Goal: Task Accomplishment & Management: Manage account settings

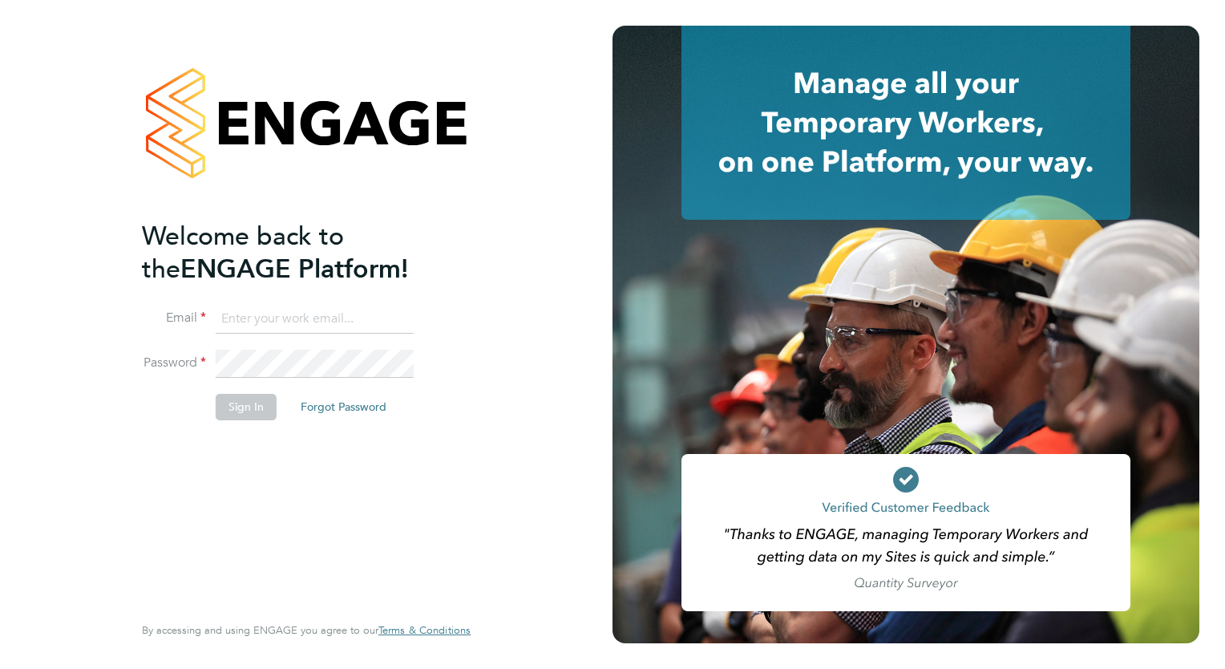
type input "safetysecurity@brightonandhovealbion.com"
click at [250, 415] on button "Sign In" at bounding box center [246, 407] width 61 height 26
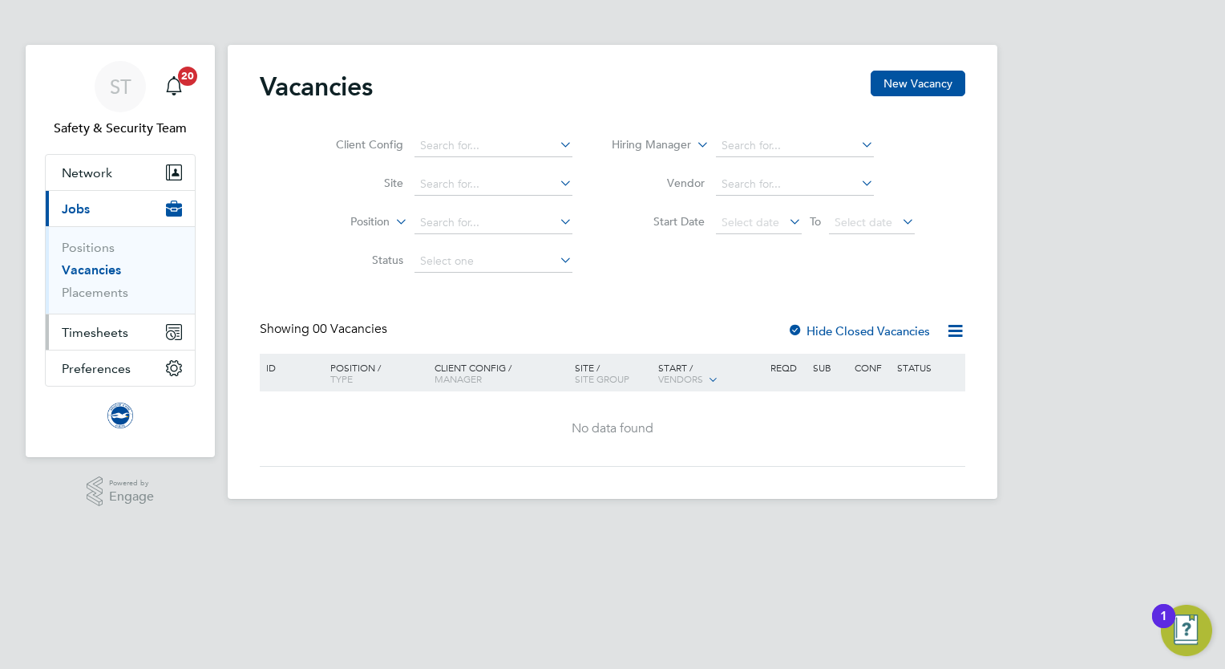
click at [100, 329] on span "Timesheets" at bounding box center [95, 332] width 67 height 15
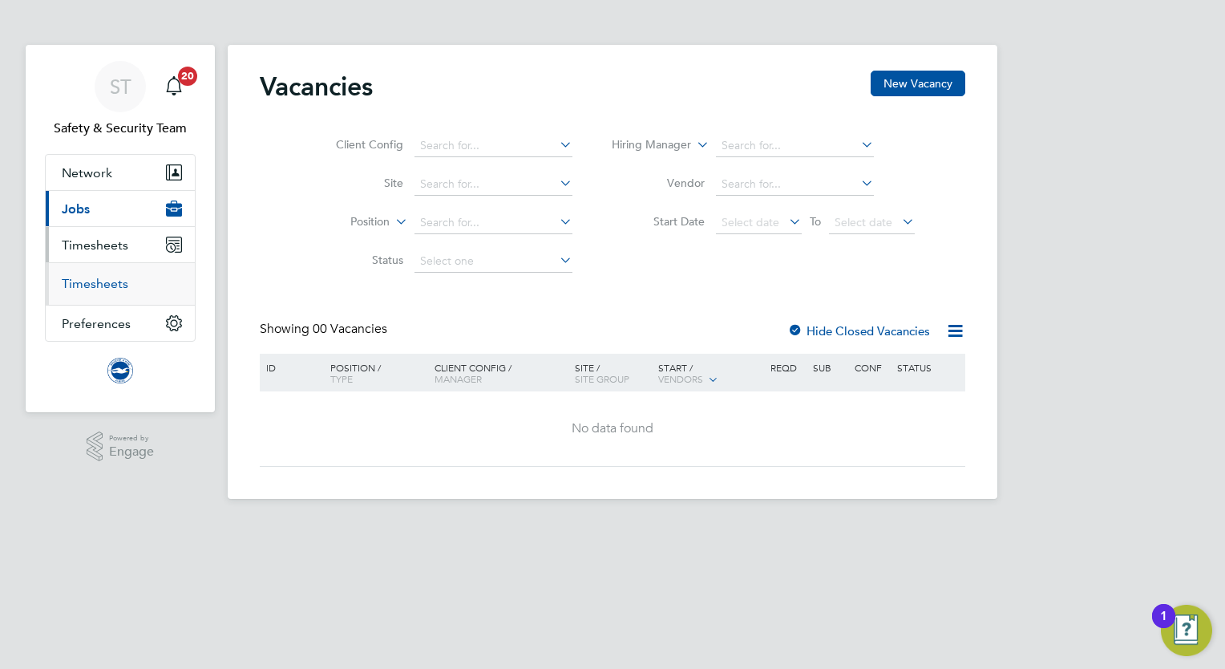
click at [96, 286] on link "Timesheets" at bounding box center [95, 283] width 67 height 15
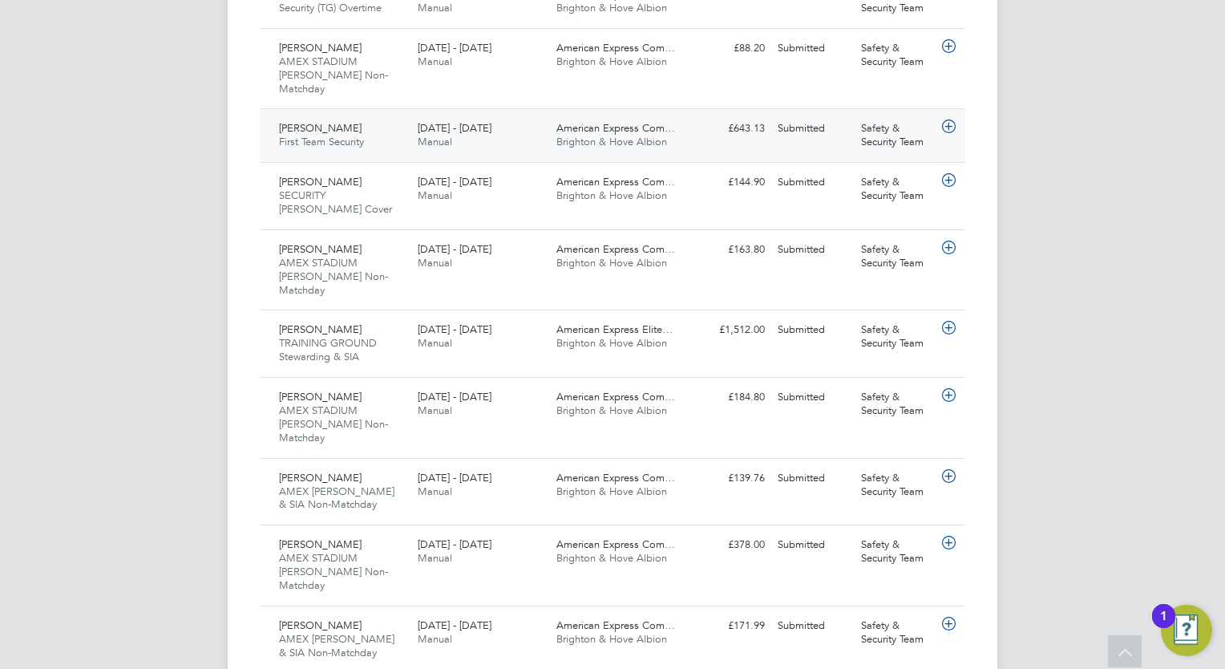
scroll to position [962, 0]
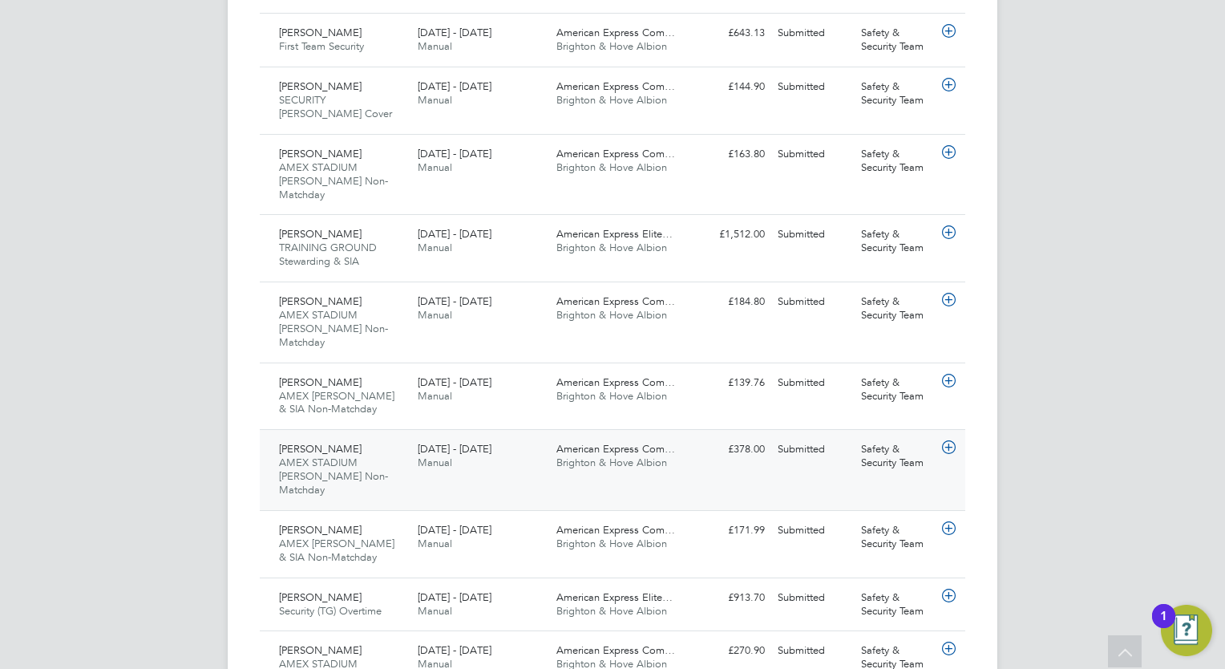
click at [558, 455] on span "Brighton & Hove Albion" at bounding box center [611, 462] width 111 height 14
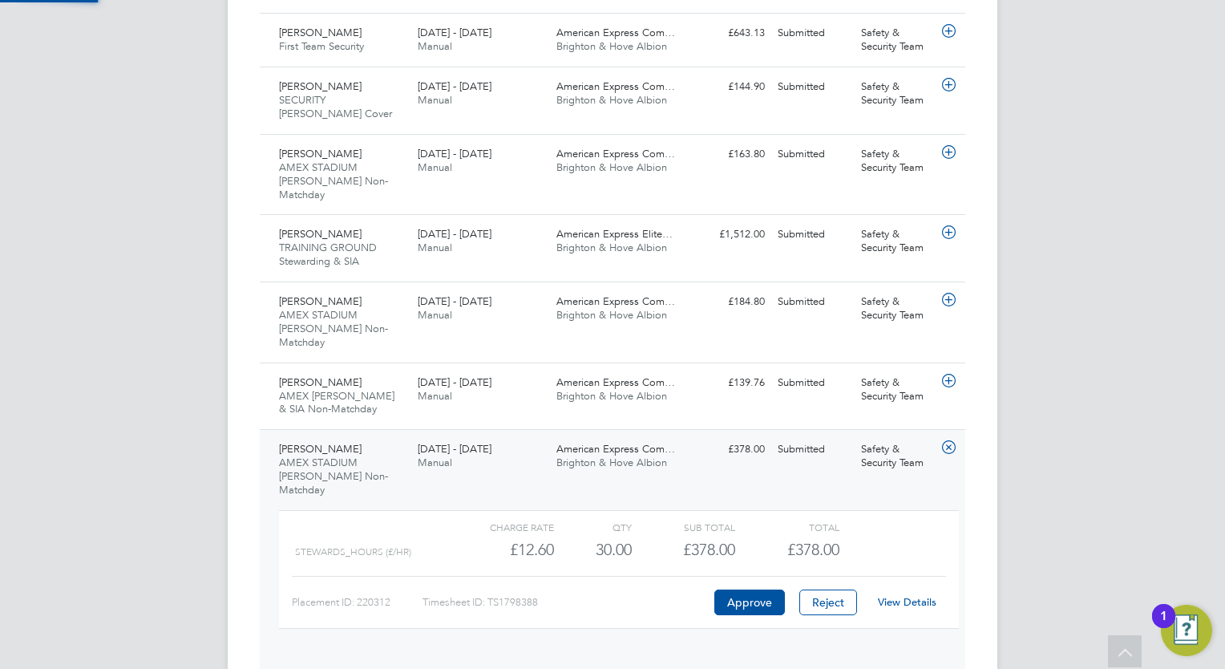
scroll to position [26, 156]
click at [737, 589] on button "Approve" at bounding box center [749, 602] width 71 height 26
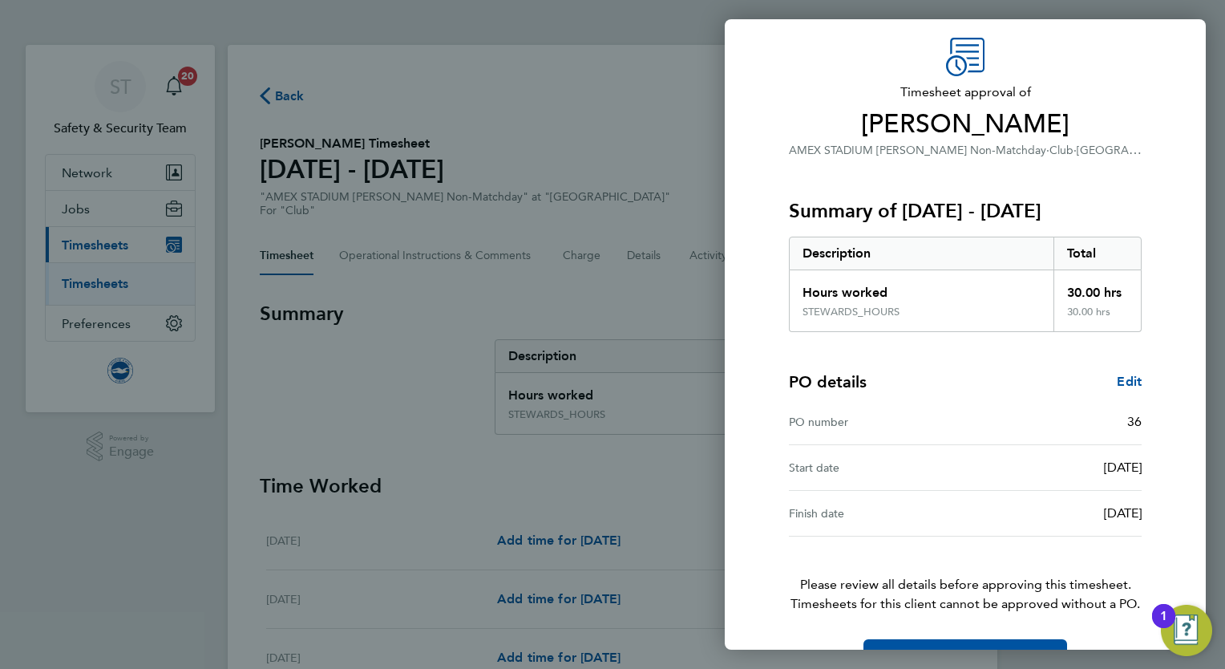
scroll to position [98, 0]
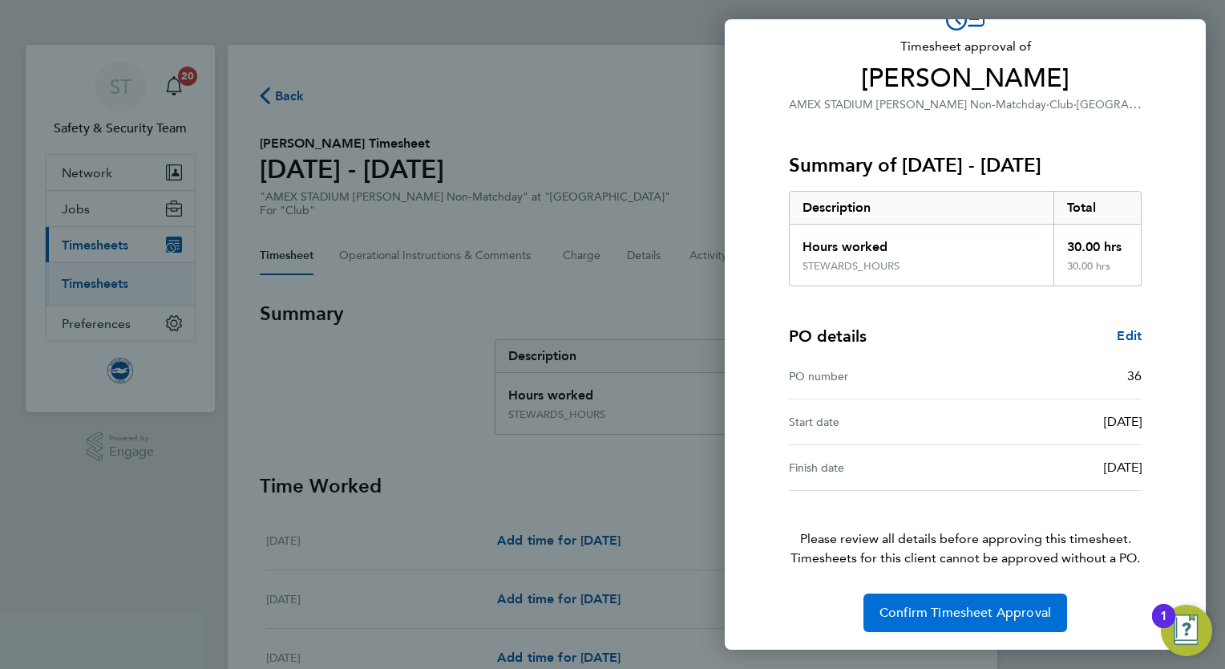
click at [972, 614] on span "Confirm Timesheet Approval" at bounding box center [966, 613] width 172 height 16
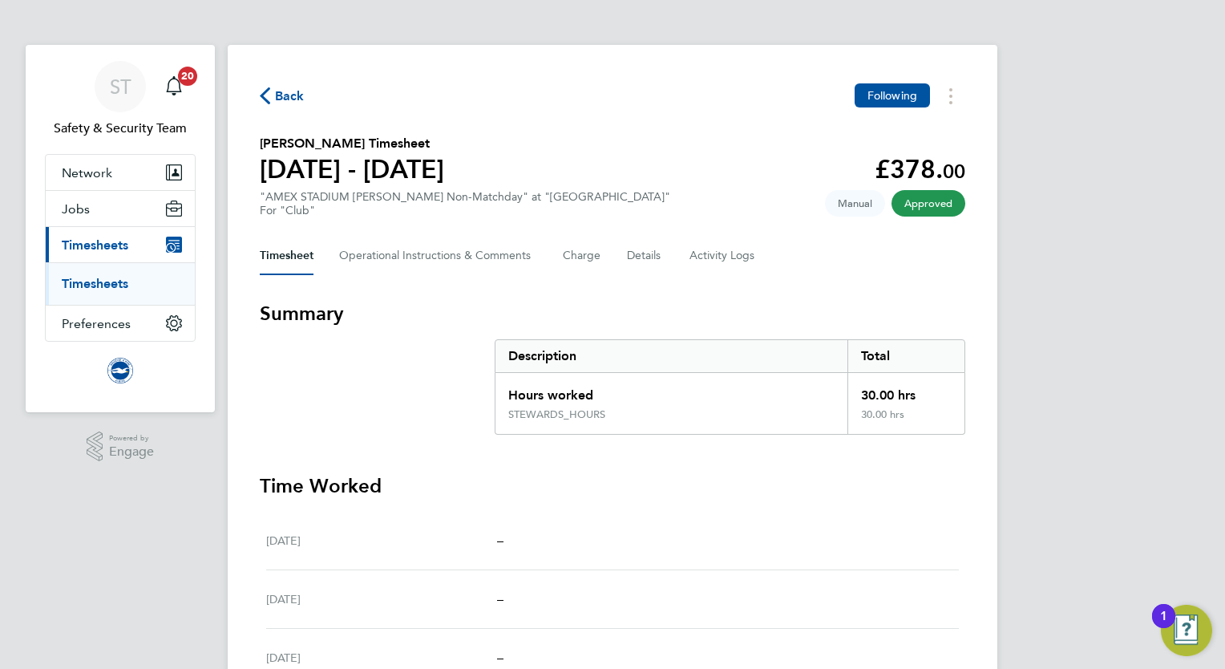
click at [122, 283] on link "Timesheets" at bounding box center [95, 283] width 67 height 15
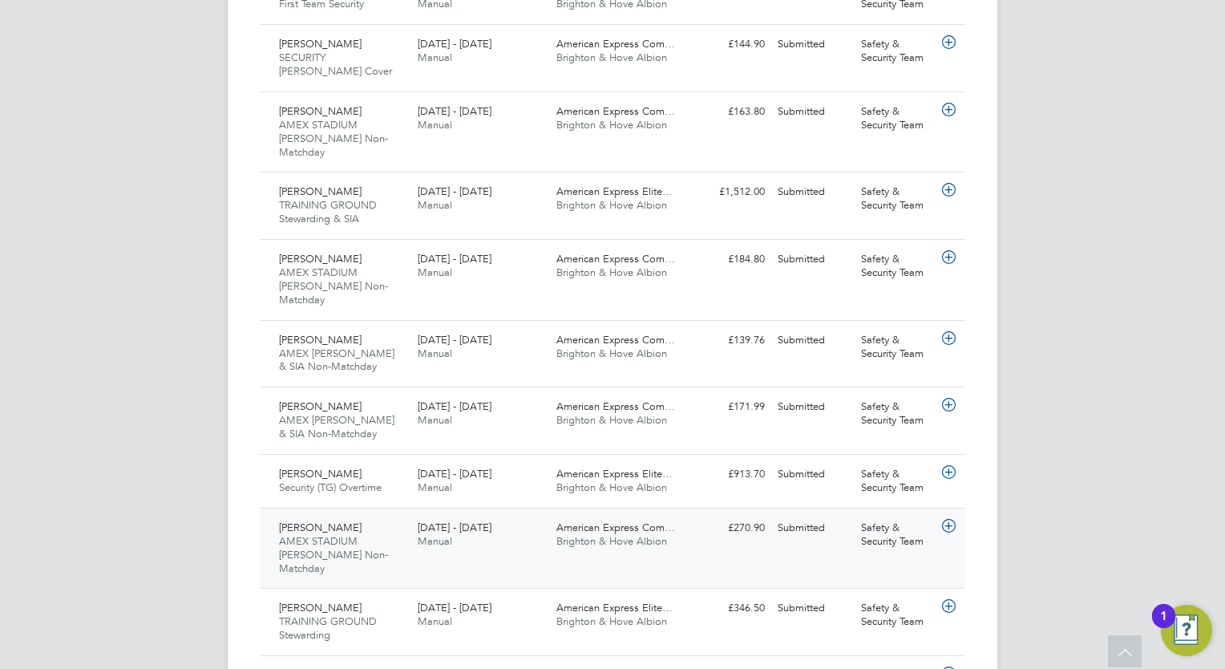
click at [408, 515] on div "Andrew Cox AMEX STADIUM Steward Non-Matchday 1 - 31 Aug 2025" at bounding box center [342, 548] width 139 height 67
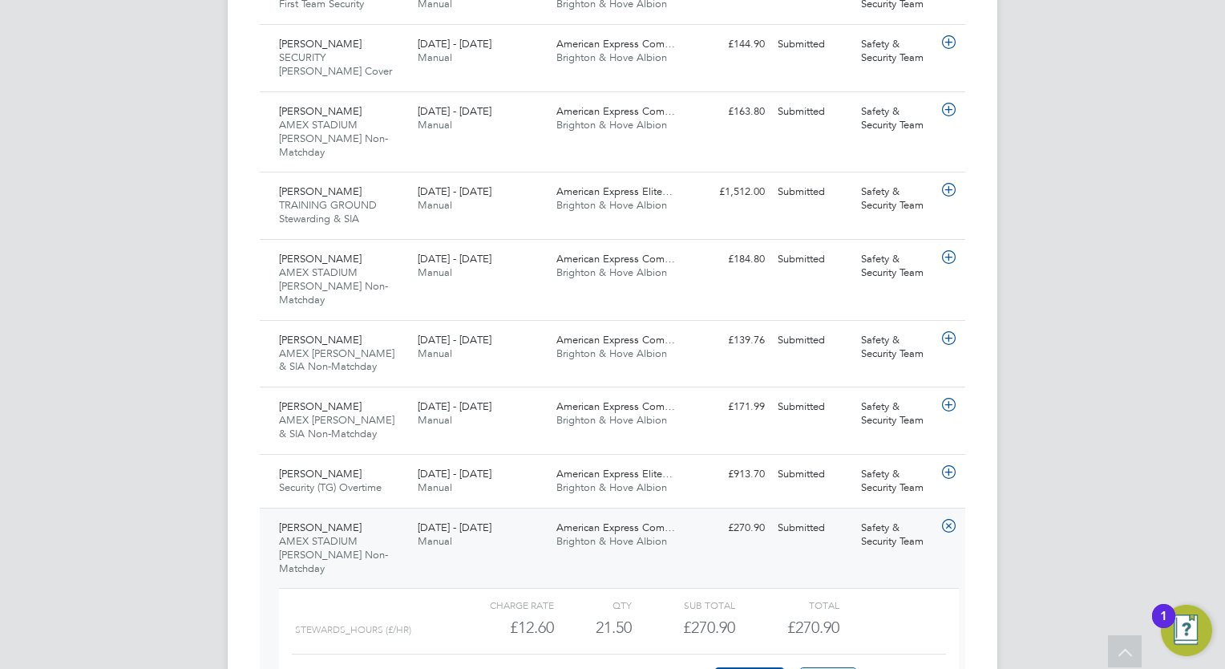
click at [898, 668] on link "View Details" at bounding box center [907, 681] width 59 height 14
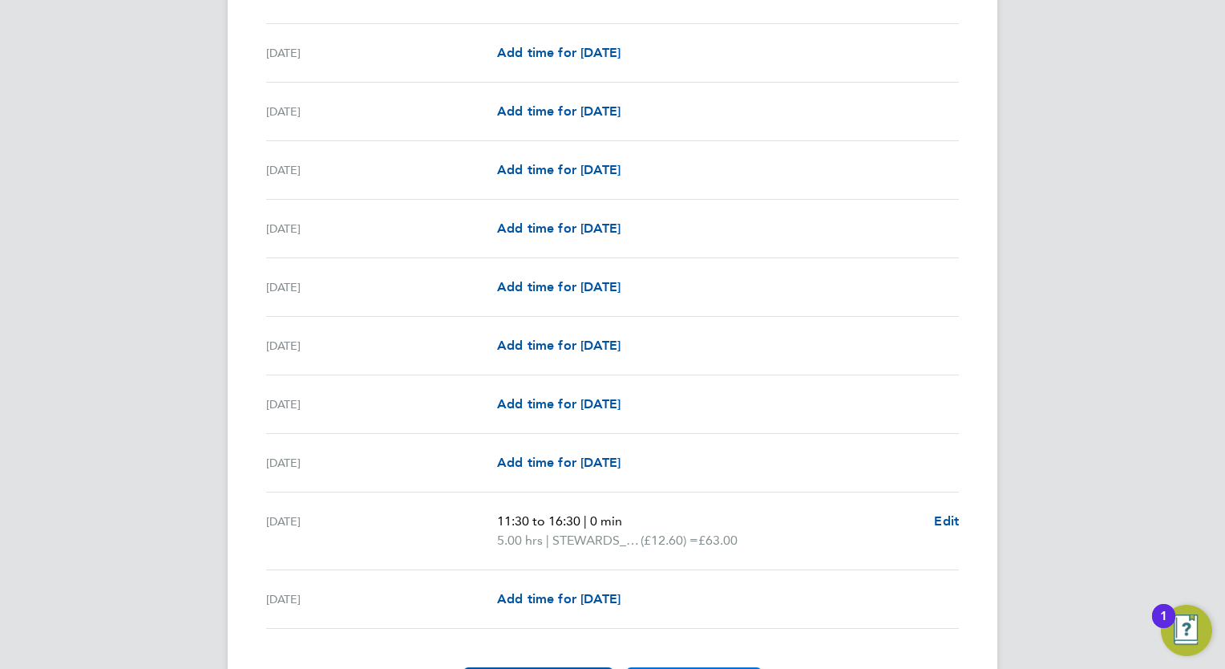
scroll to position [1844, 0]
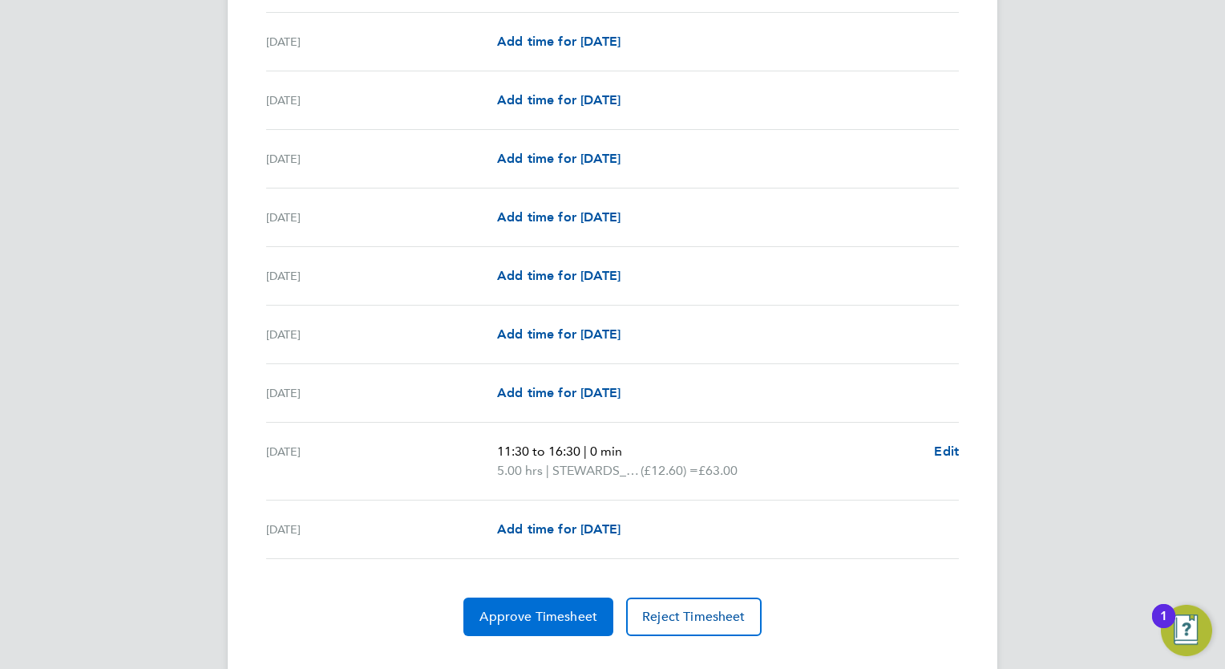
click at [516, 613] on span "Approve Timesheet" at bounding box center [539, 617] width 118 height 16
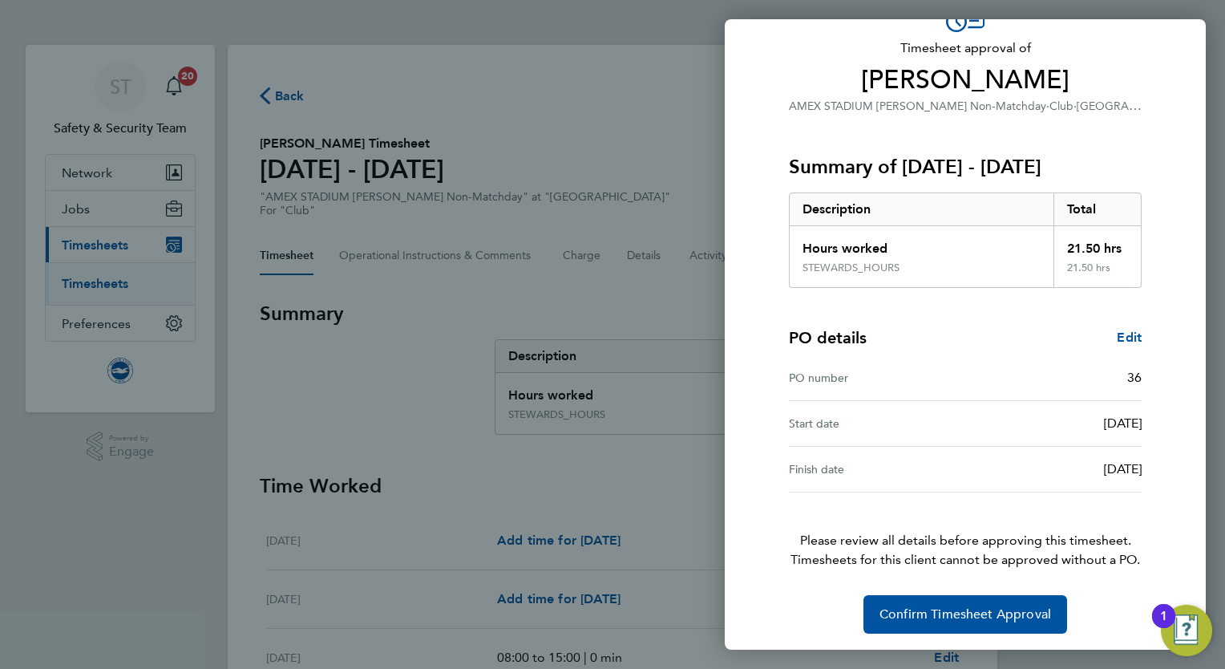
scroll to position [98, 0]
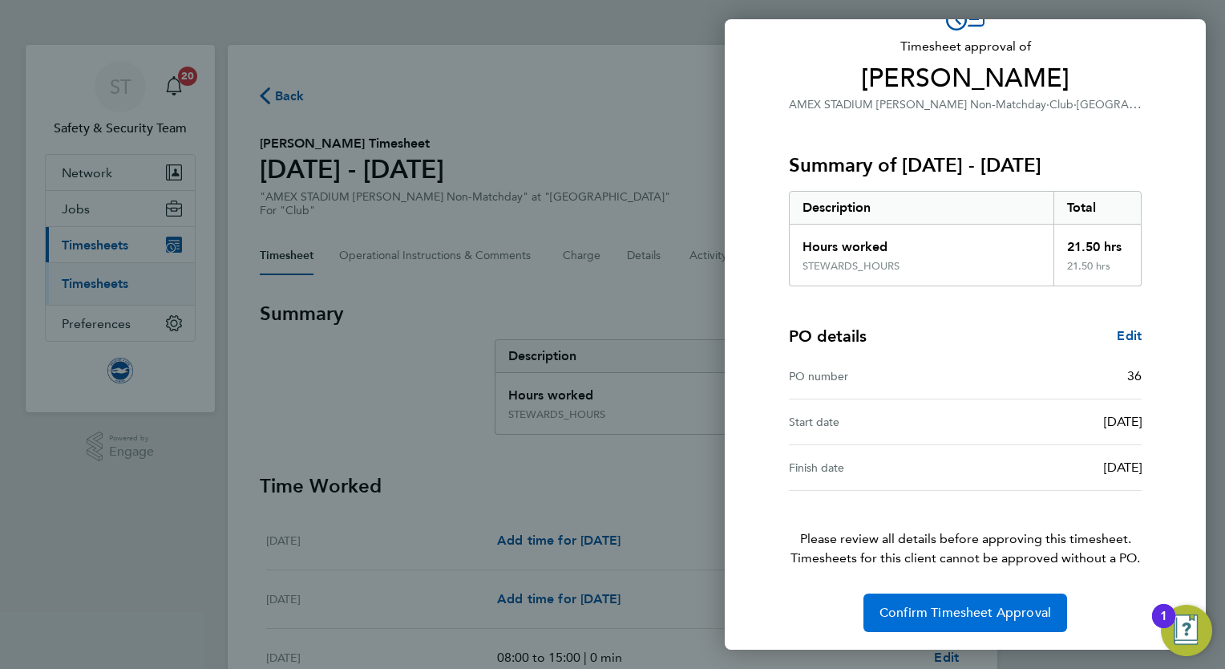
click at [943, 608] on span "Confirm Timesheet Approval" at bounding box center [966, 613] width 172 height 16
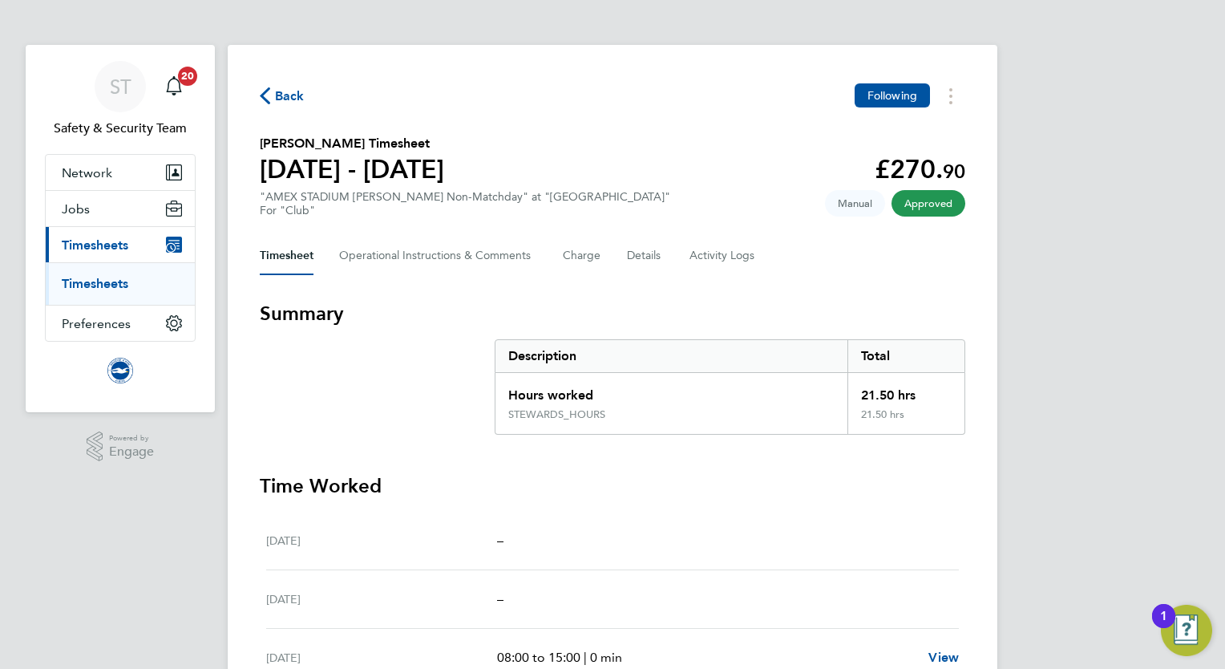
click at [111, 290] on li "Timesheets" at bounding box center [122, 284] width 120 height 16
click at [104, 280] on link "Timesheets" at bounding box center [95, 283] width 67 height 15
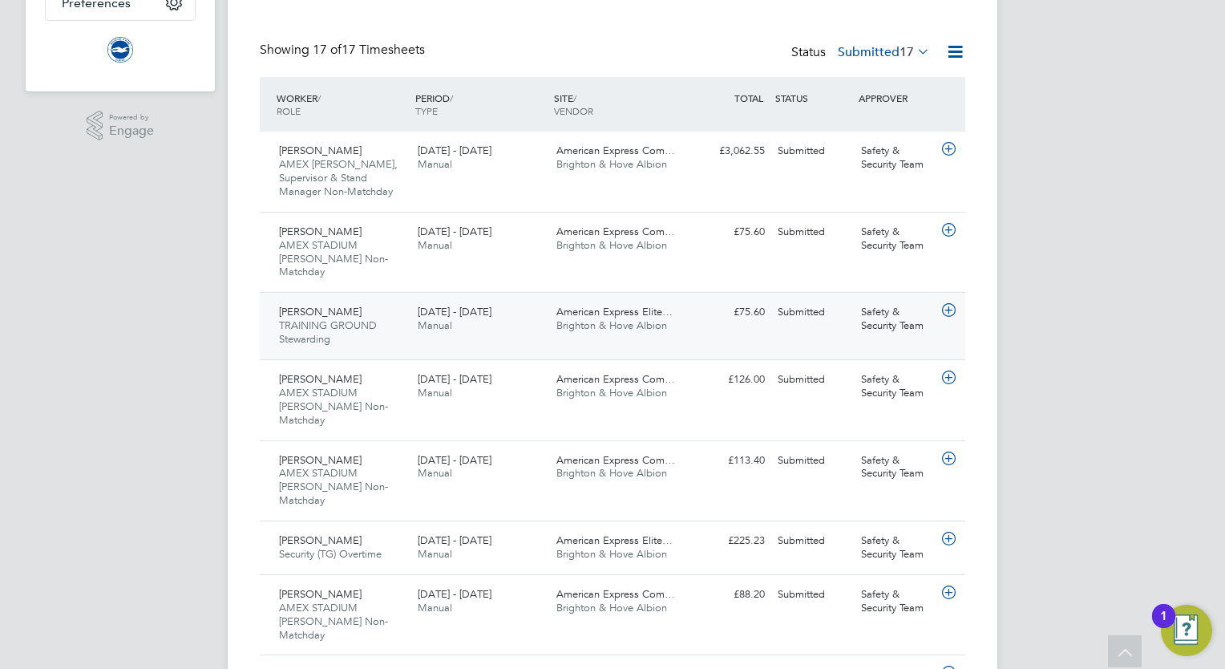
click at [625, 318] on span "Brighton & Hove Albion" at bounding box center [611, 325] width 111 height 14
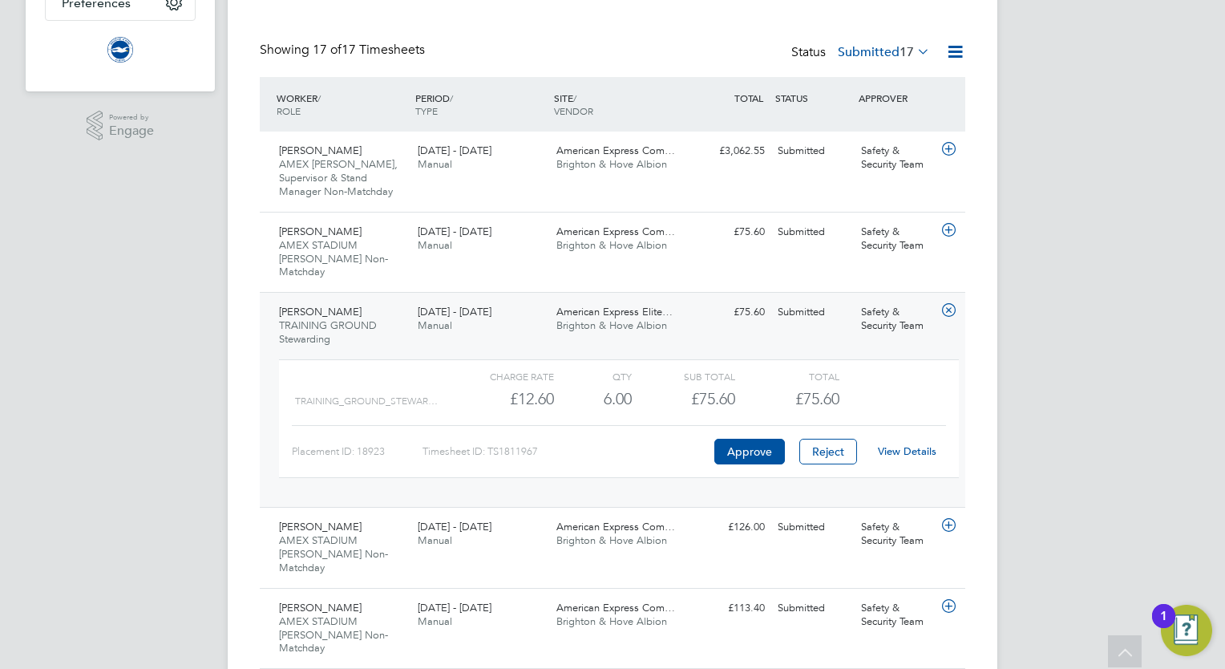
click at [908, 444] on link "View Details" at bounding box center [907, 451] width 59 height 14
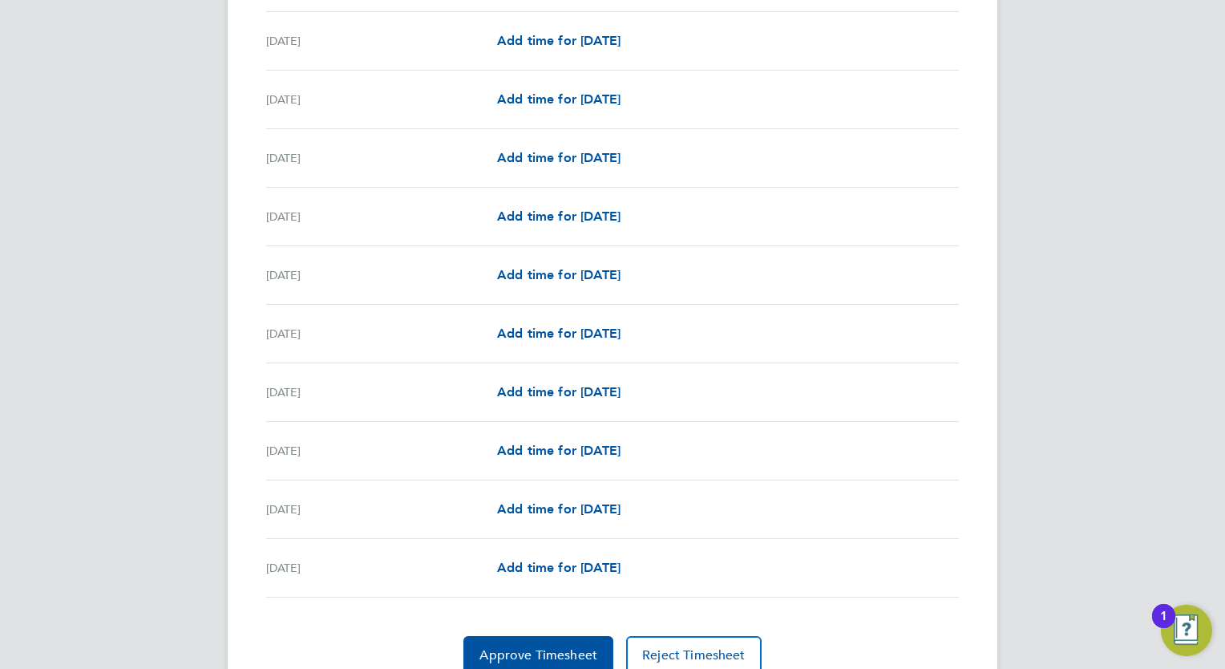
scroll to position [1811, 0]
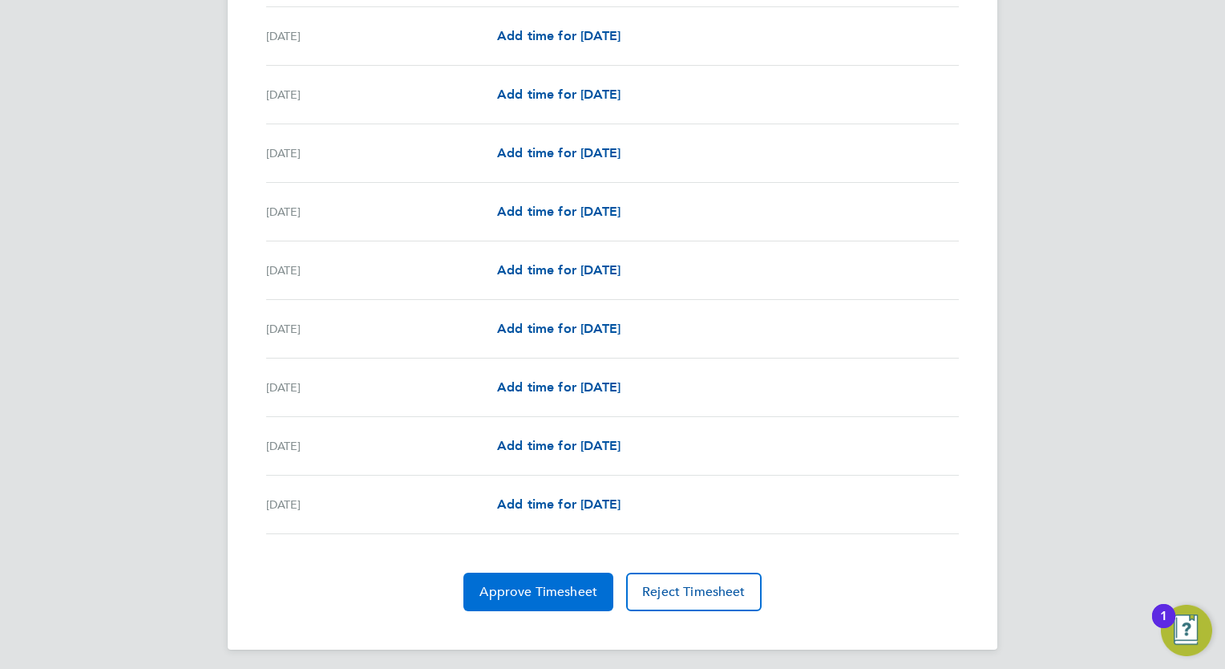
click at [536, 584] on span "Approve Timesheet" at bounding box center [539, 592] width 118 height 16
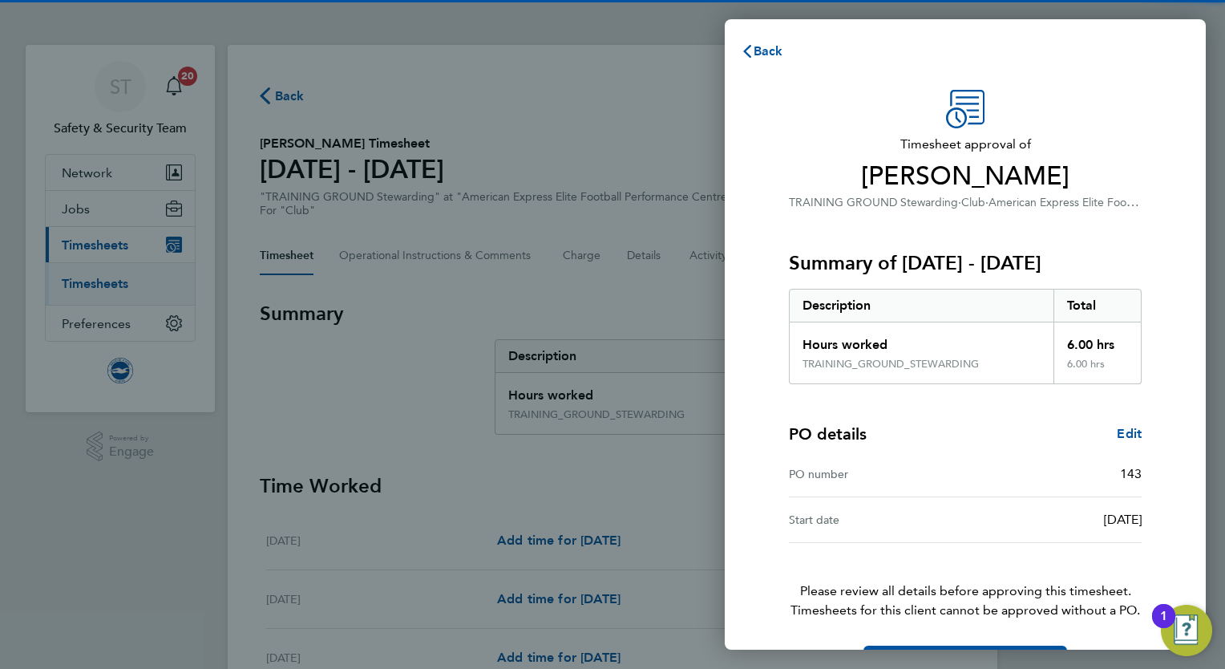
scroll to position [52, 0]
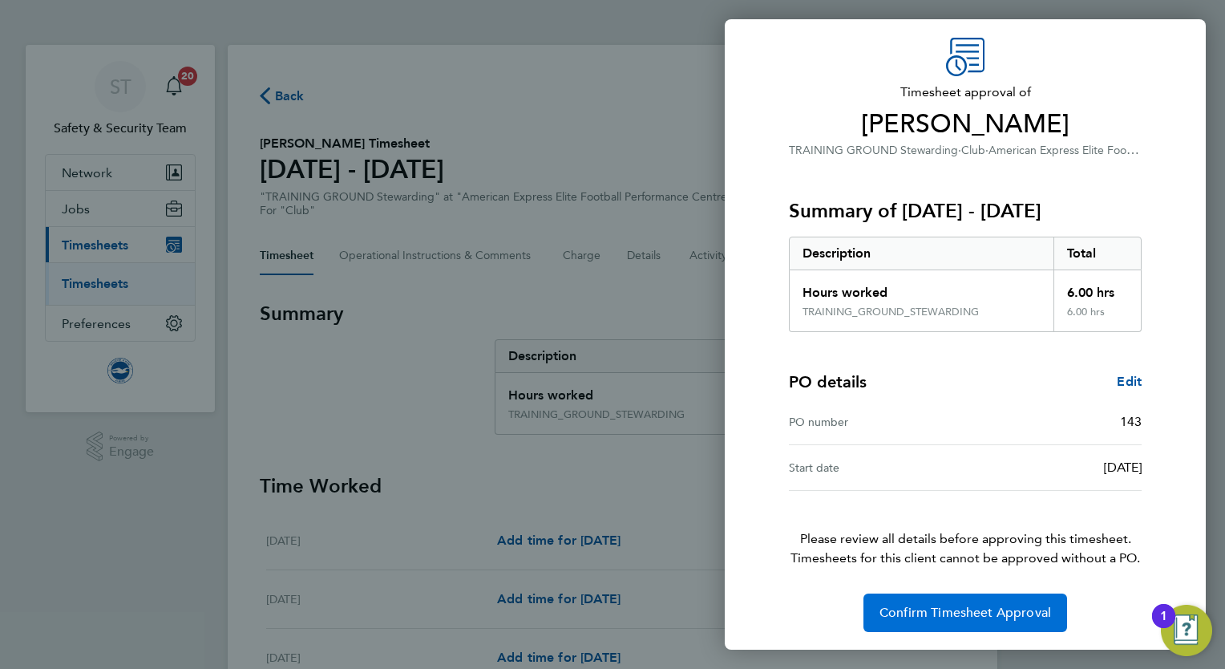
click at [927, 608] on span "Confirm Timesheet Approval" at bounding box center [966, 613] width 172 height 16
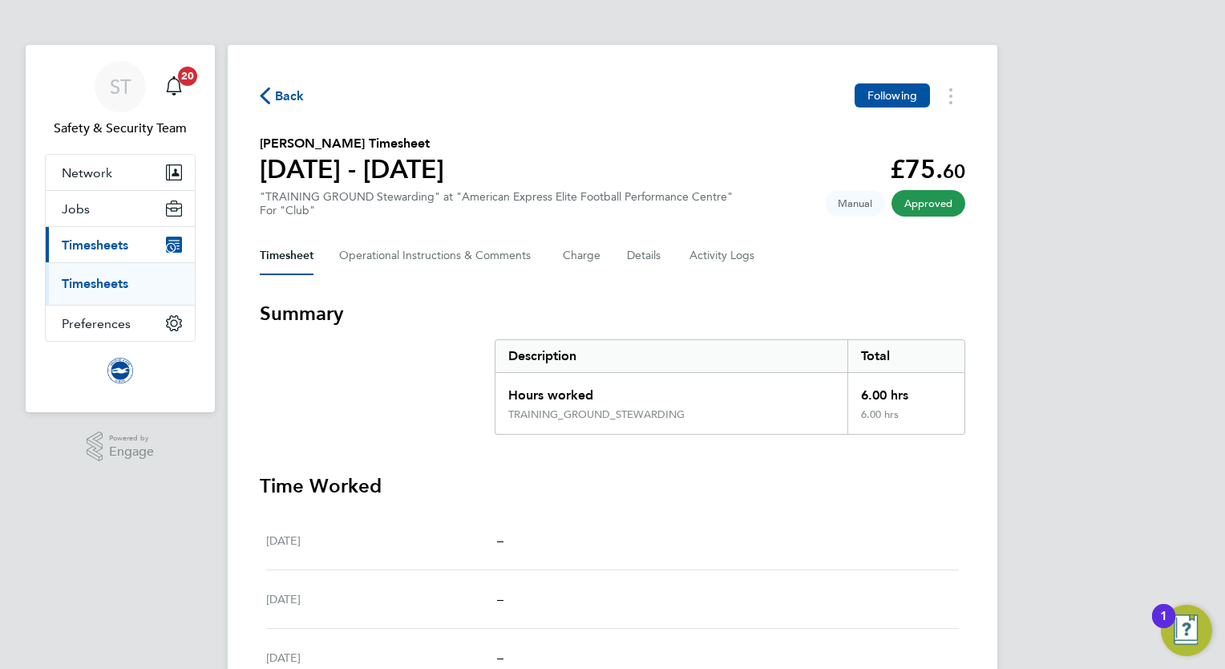
click at [116, 284] on link "Timesheets" at bounding box center [95, 283] width 67 height 15
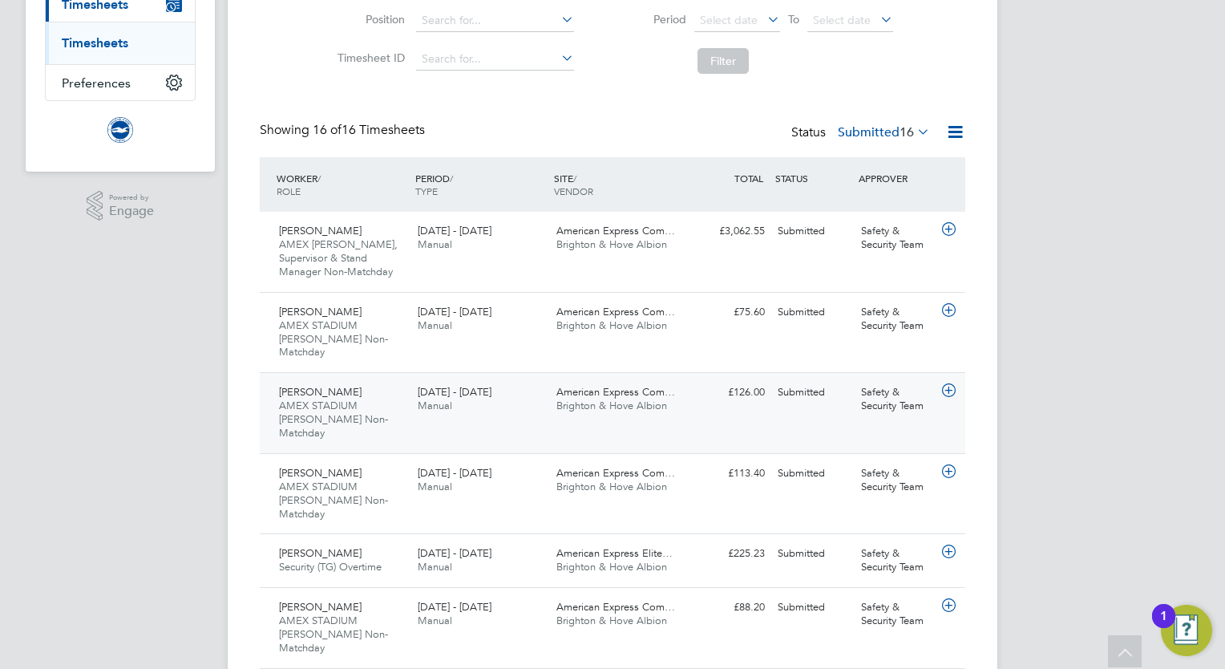
click at [589, 399] on span "Brighton & Hove Albion" at bounding box center [611, 406] width 111 height 14
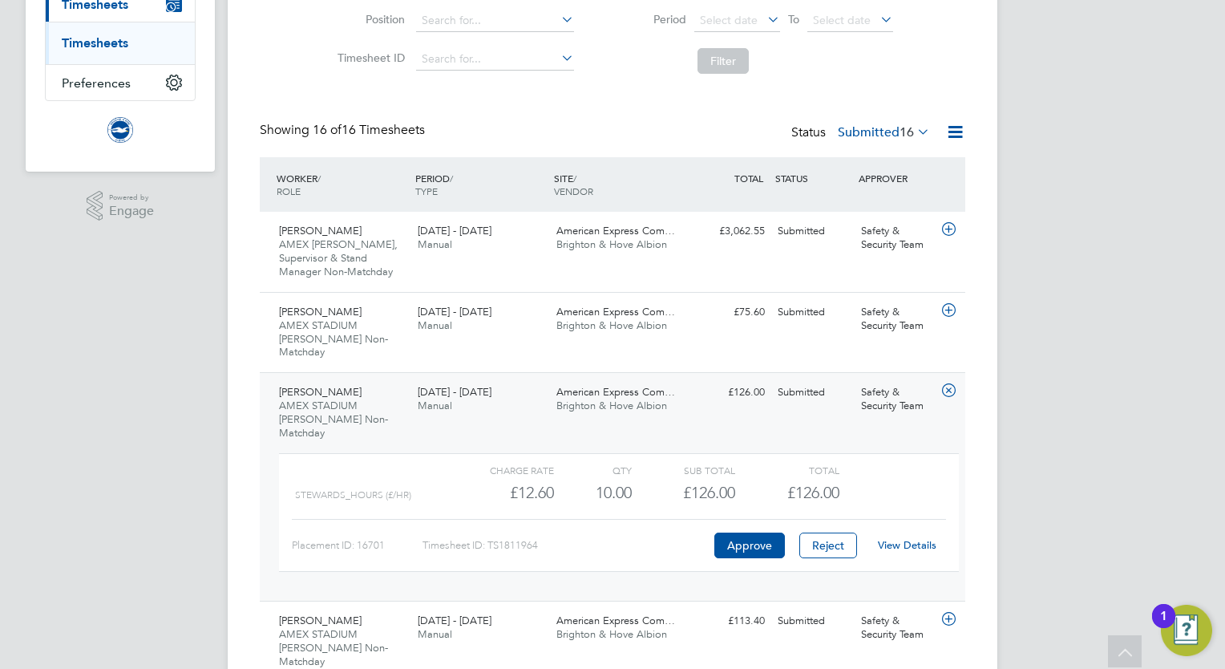
click at [921, 538] on link "View Details" at bounding box center [907, 545] width 59 height 14
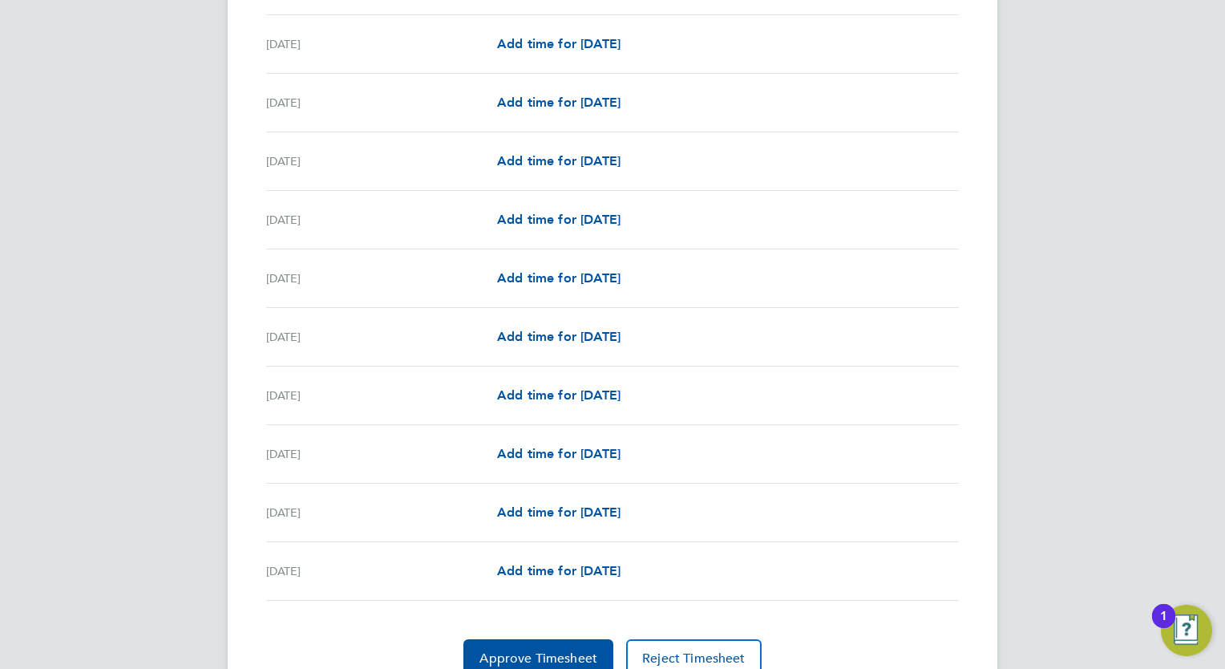
scroll to position [1831, 0]
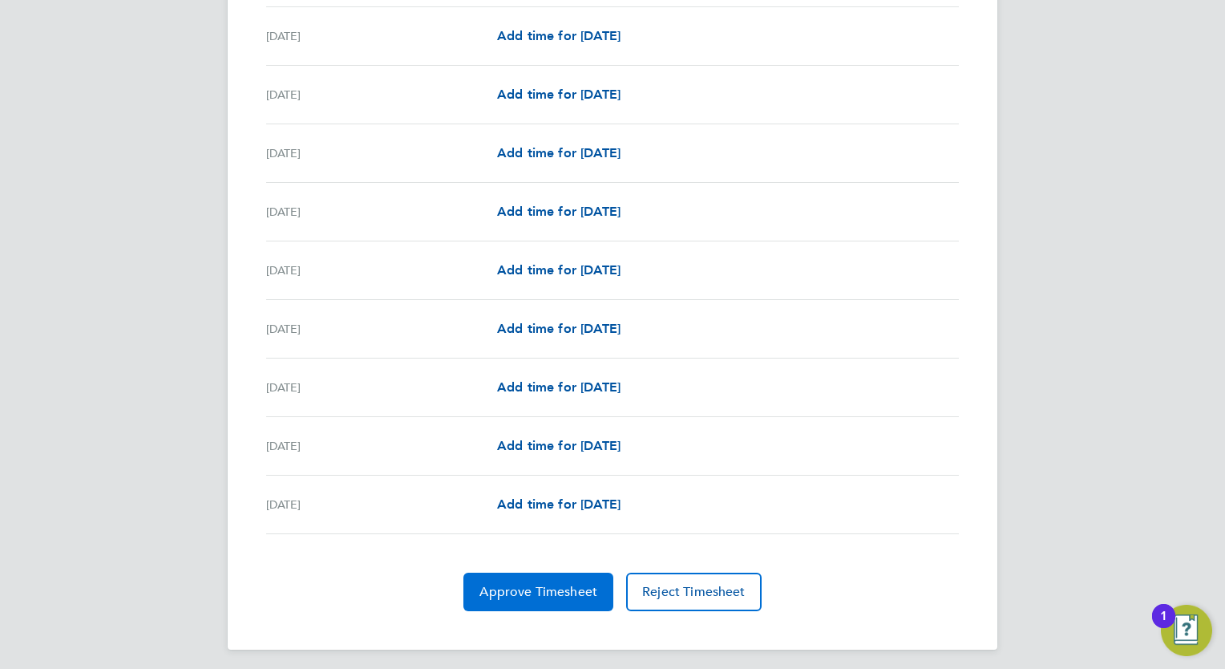
click at [515, 584] on span "Approve Timesheet" at bounding box center [539, 592] width 118 height 16
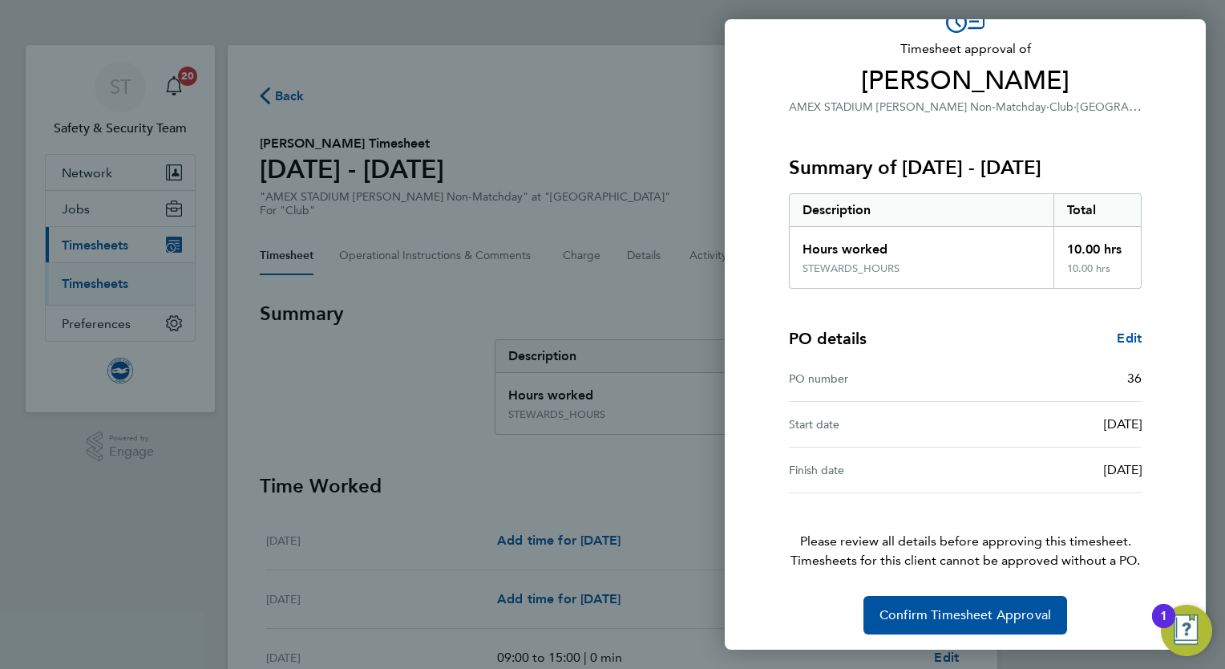
scroll to position [98, 0]
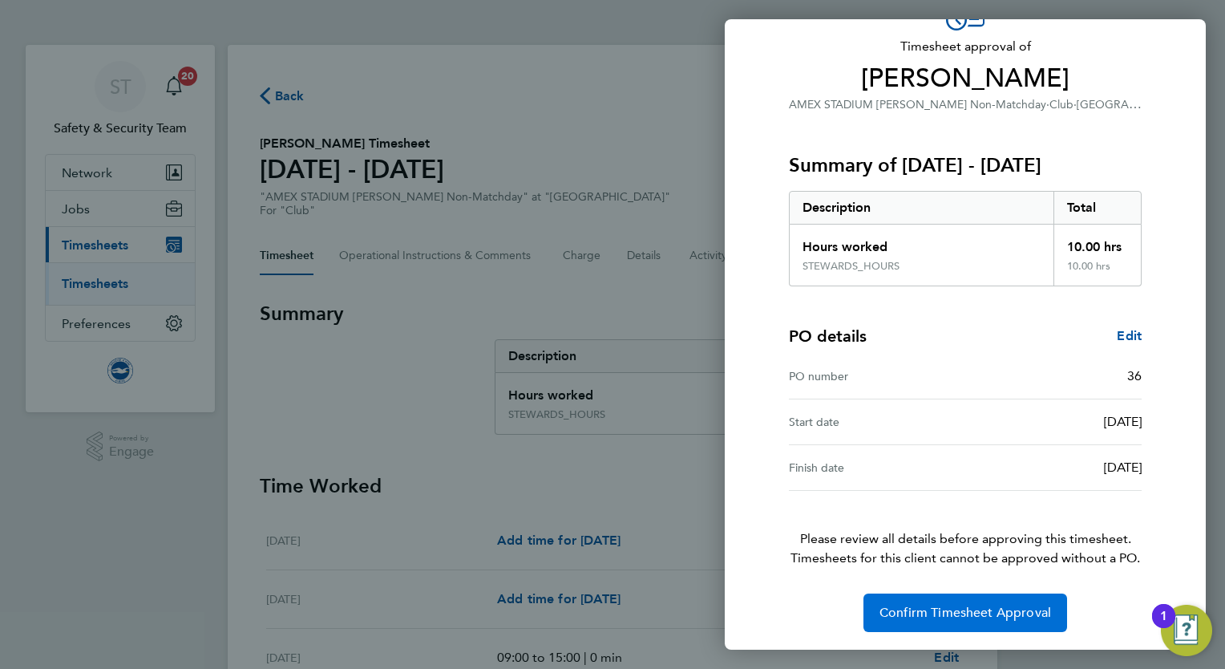
click at [959, 615] on span "Confirm Timesheet Approval" at bounding box center [966, 613] width 172 height 16
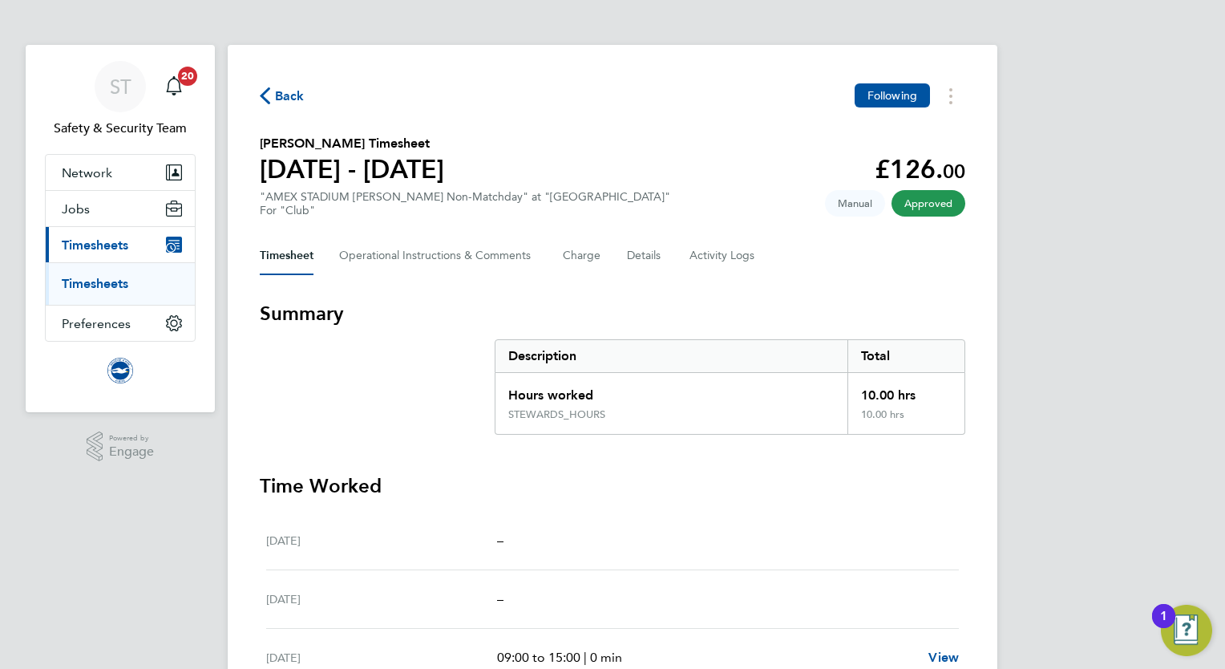
click at [108, 287] on link "Timesheets" at bounding box center [95, 283] width 67 height 15
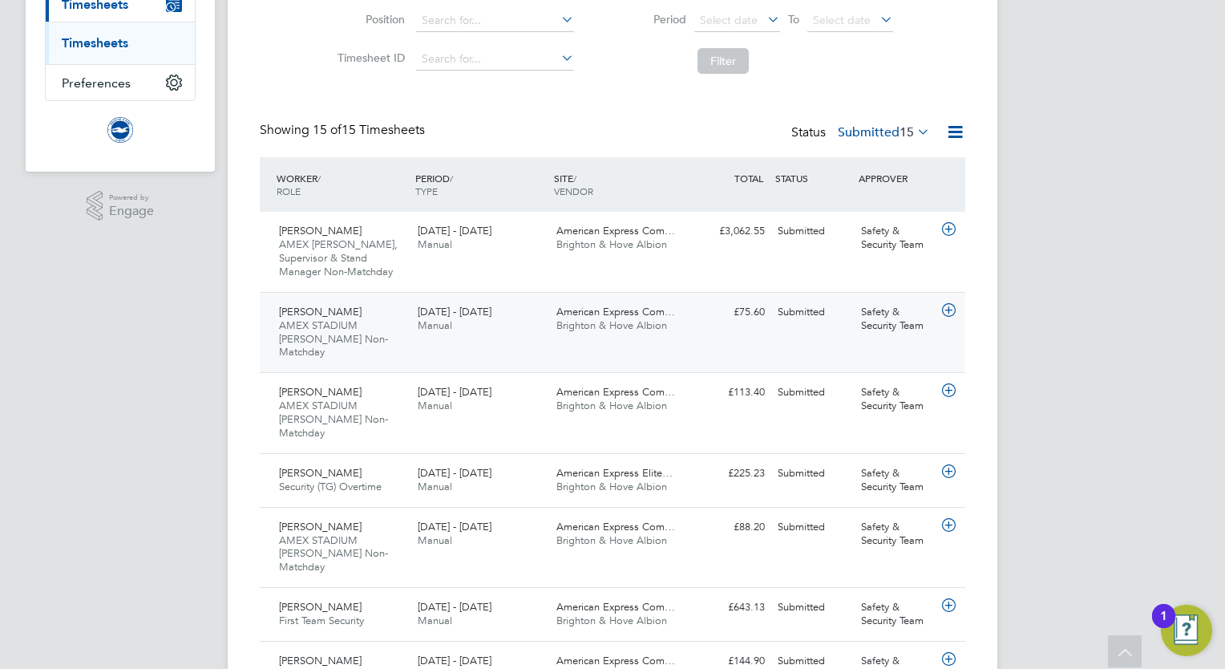
click at [705, 332] on div "Sarah Evans AMEX STADIUM Steward Non-Matchday 1 - 31 Aug 2025 1 - 31 Aug 2025 M…" at bounding box center [613, 332] width 706 height 81
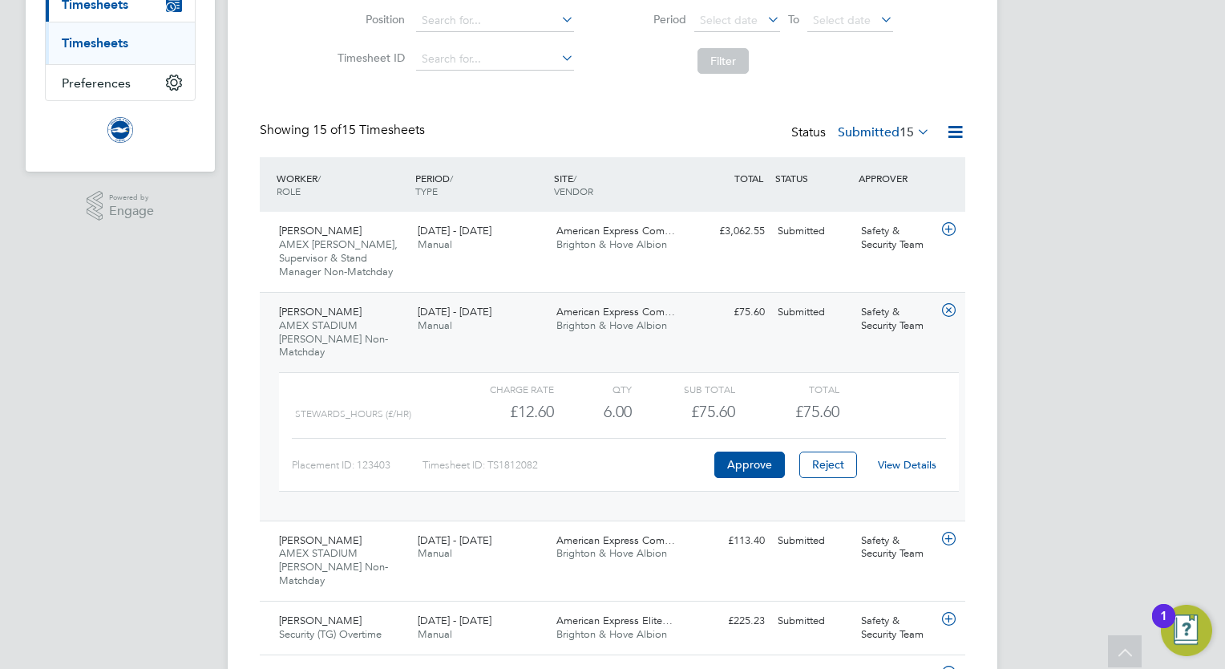
click at [911, 458] on link "View Details" at bounding box center [907, 465] width 59 height 14
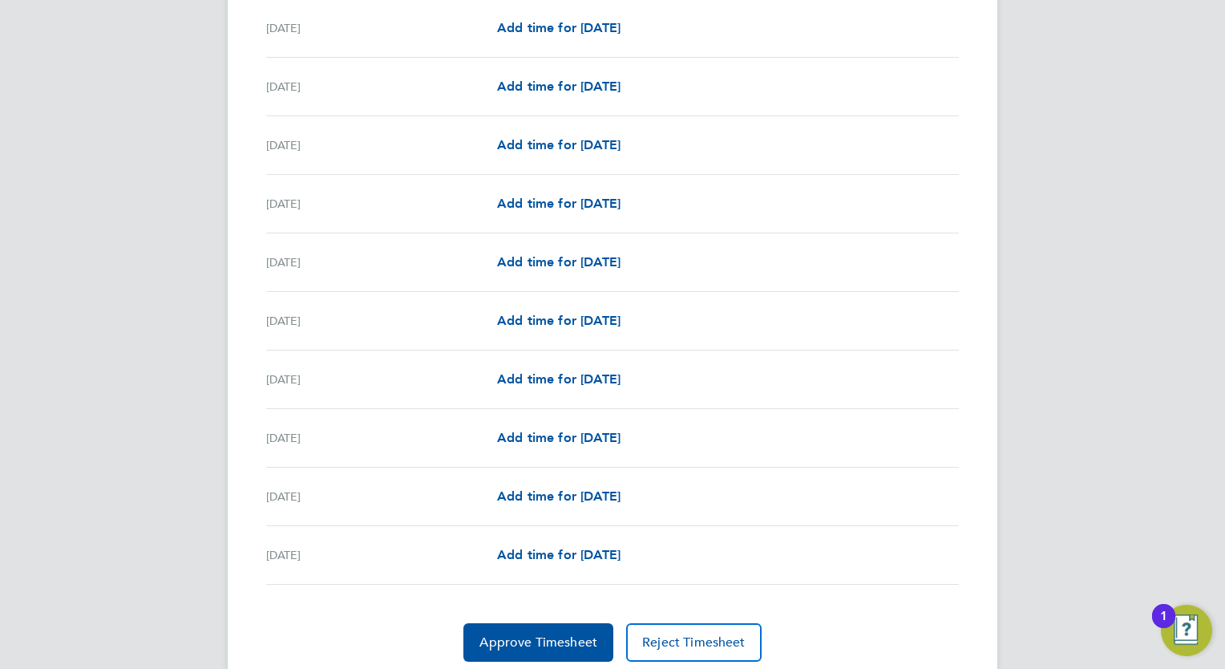
scroll to position [1811, 0]
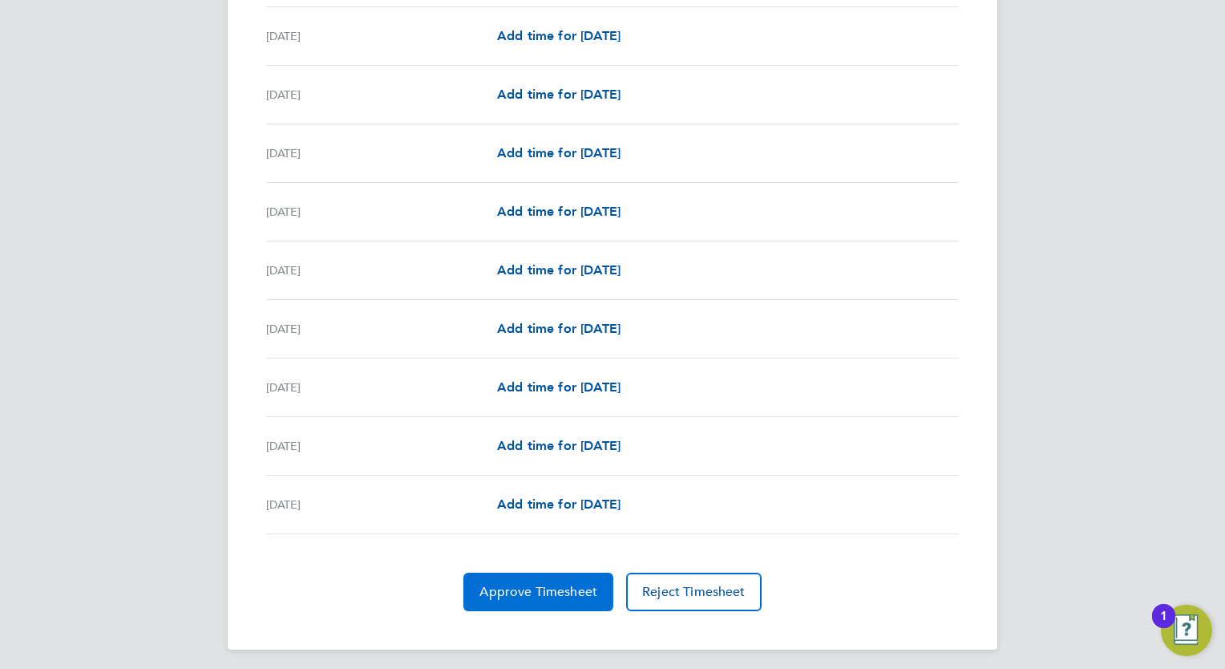
click at [540, 584] on span "Approve Timesheet" at bounding box center [539, 592] width 118 height 16
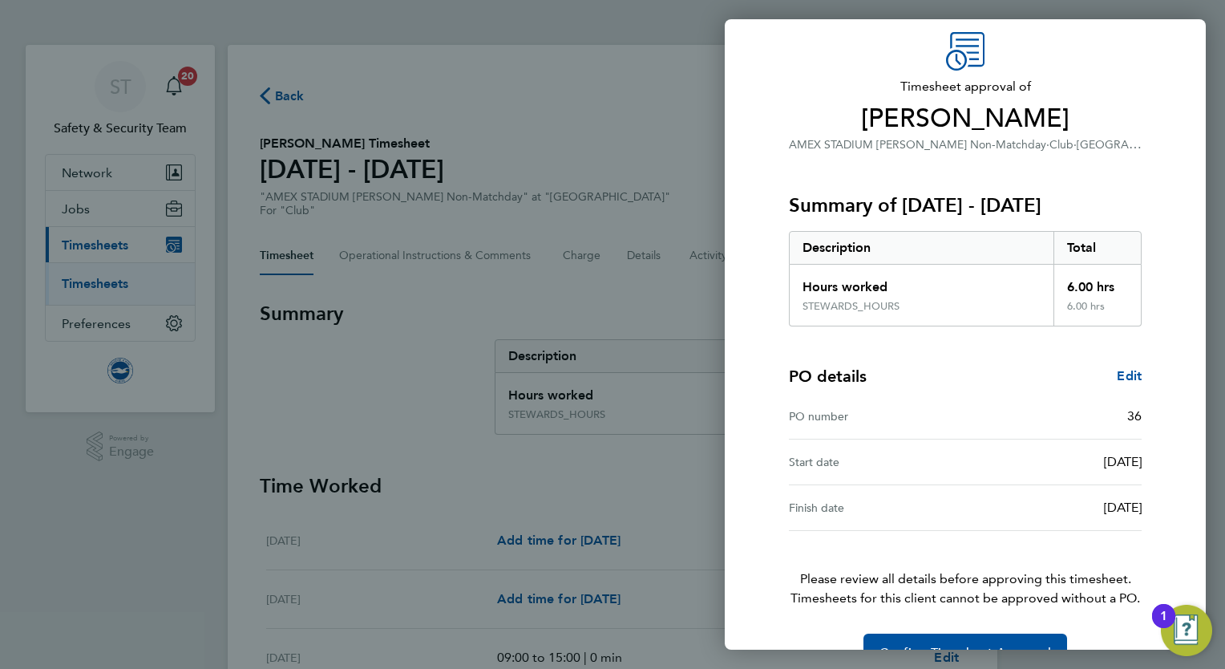
scroll to position [98, 0]
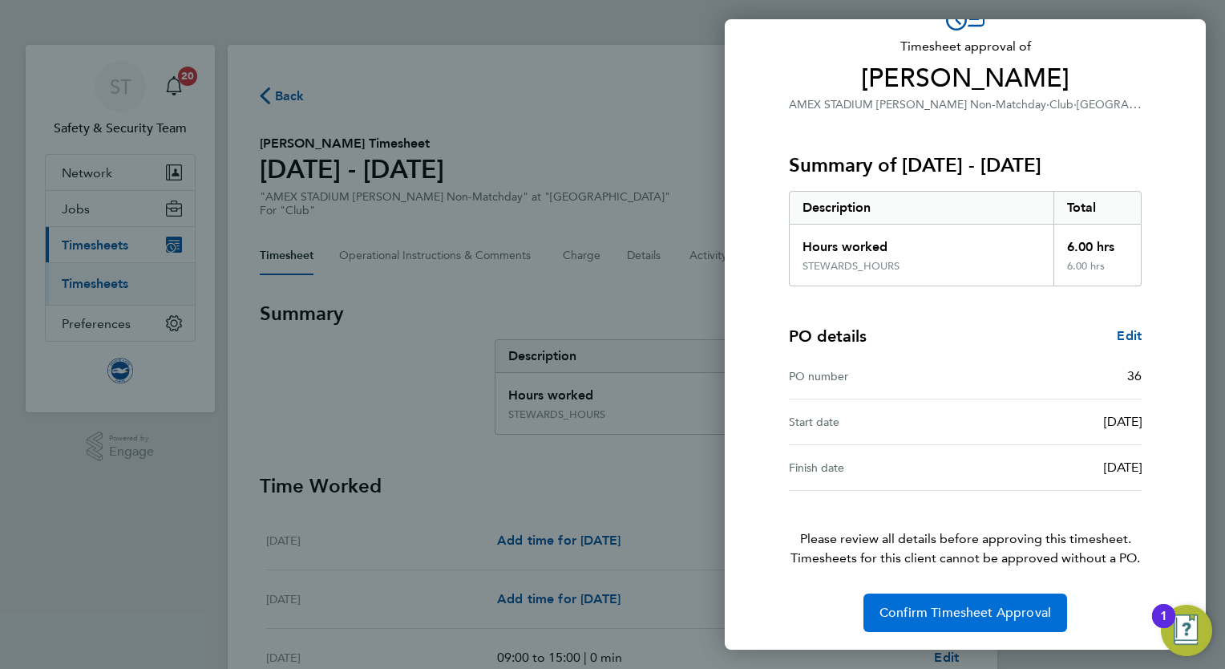
click at [964, 617] on span "Confirm Timesheet Approval" at bounding box center [966, 613] width 172 height 16
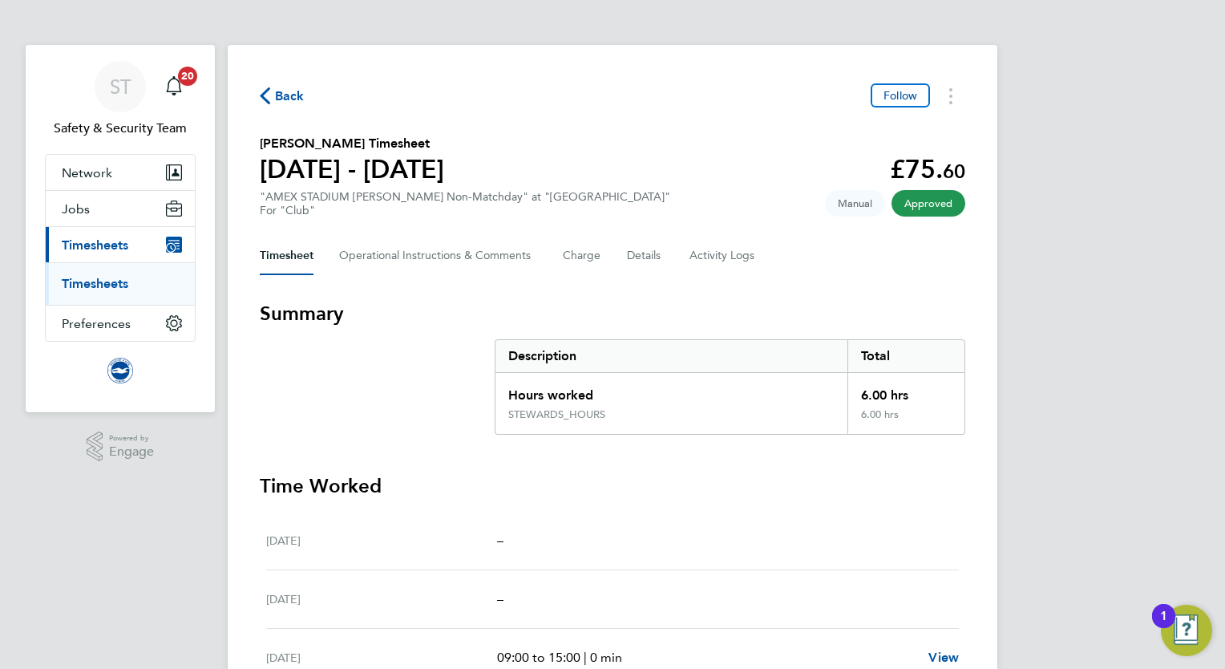
click at [109, 281] on link "Timesheets" at bounding box center [95, 283] width 67 height 15
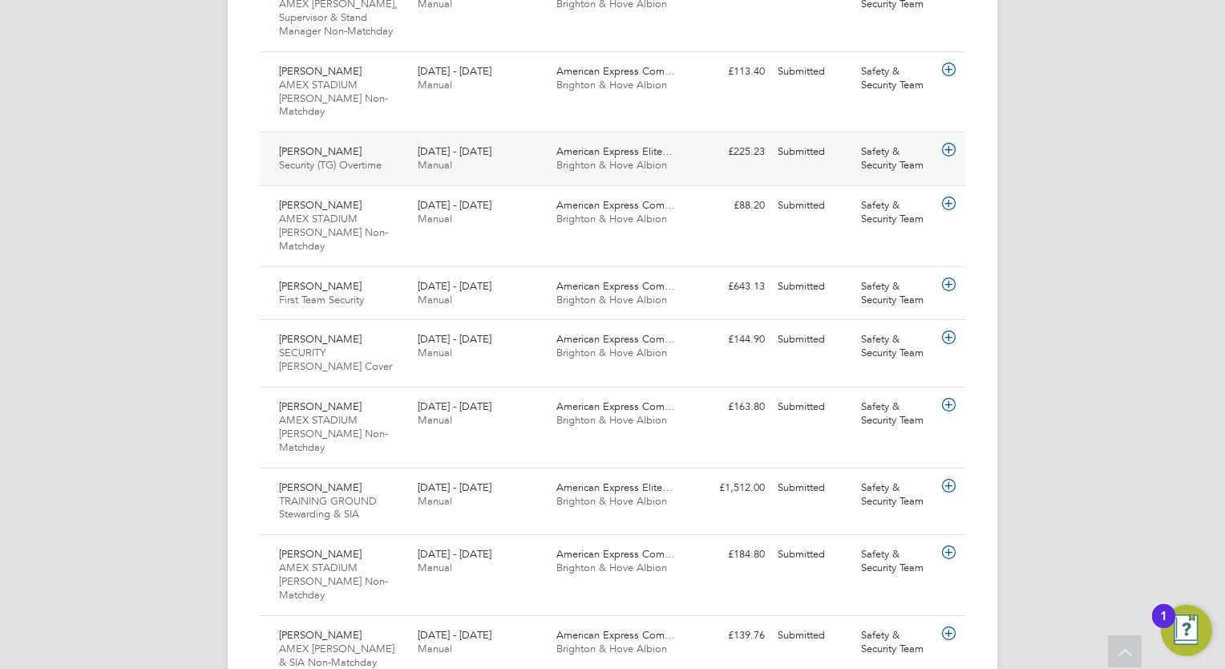
click at [619, 158] on span "Brighton & Hove Albion" at bounding box center [611, 165] width 111 height 14
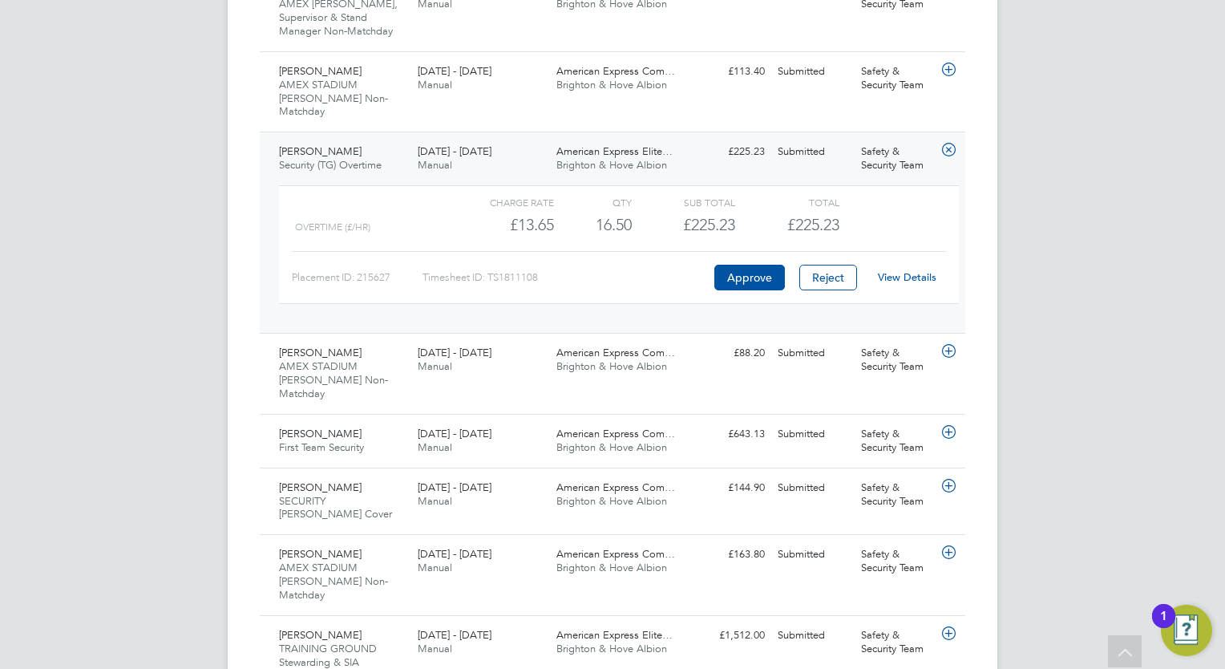
click at [917, 270] on link "View Details" at bounding box center [907, 277] width 59 height 14
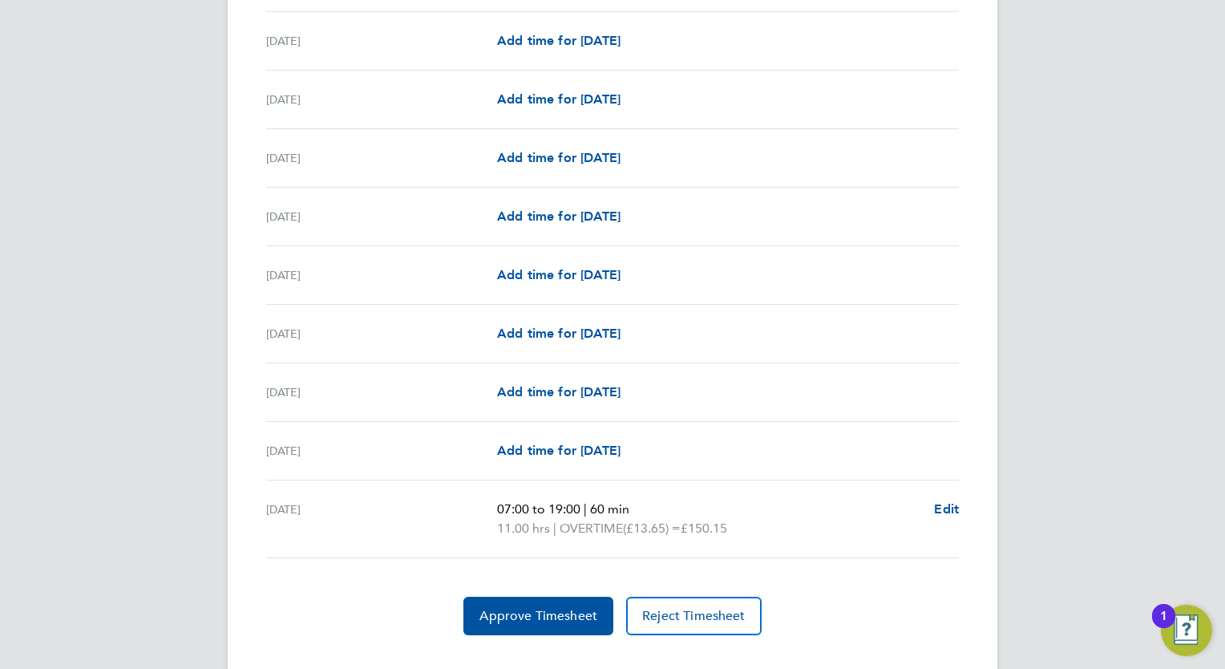
scroll to position [1831, 0]
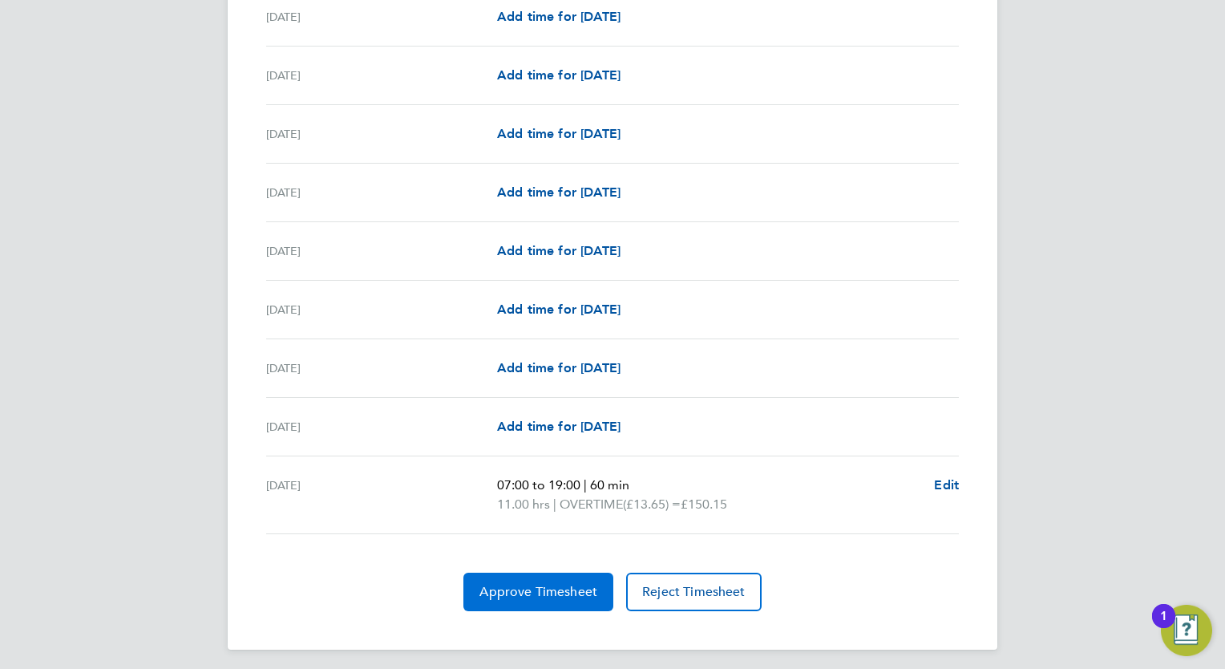
click at [536, 593] on span "Approve Timesheet" at bounding box center [539, 592] width 118 height 16
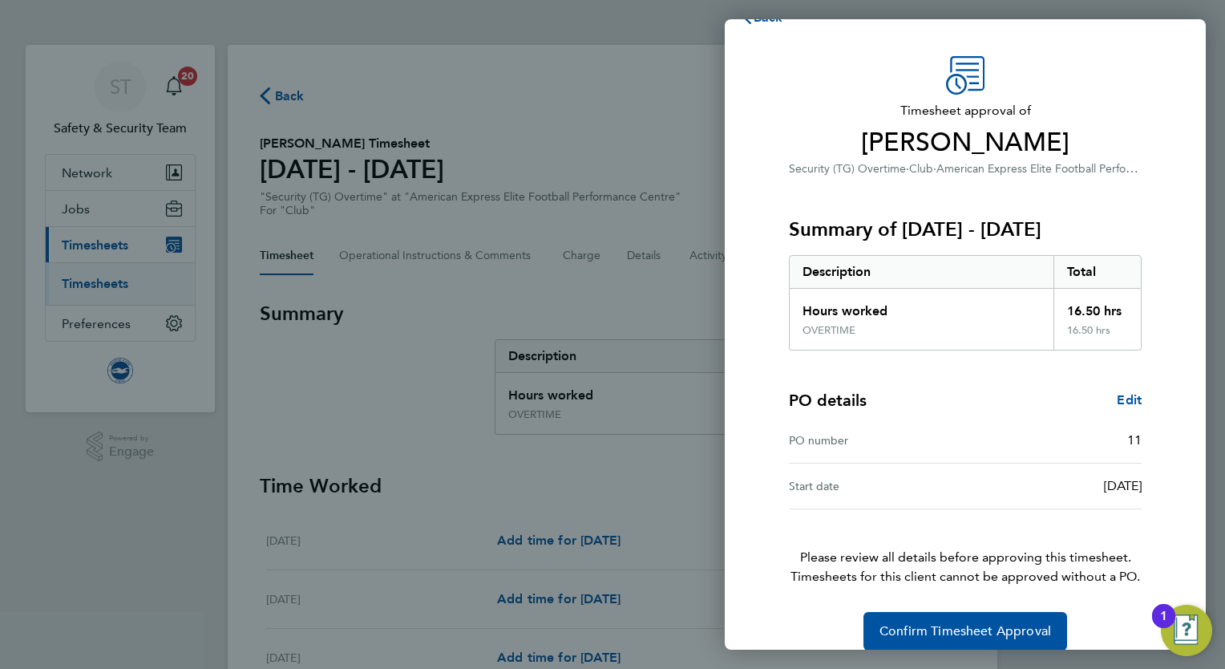
scroll to position [52, 0]
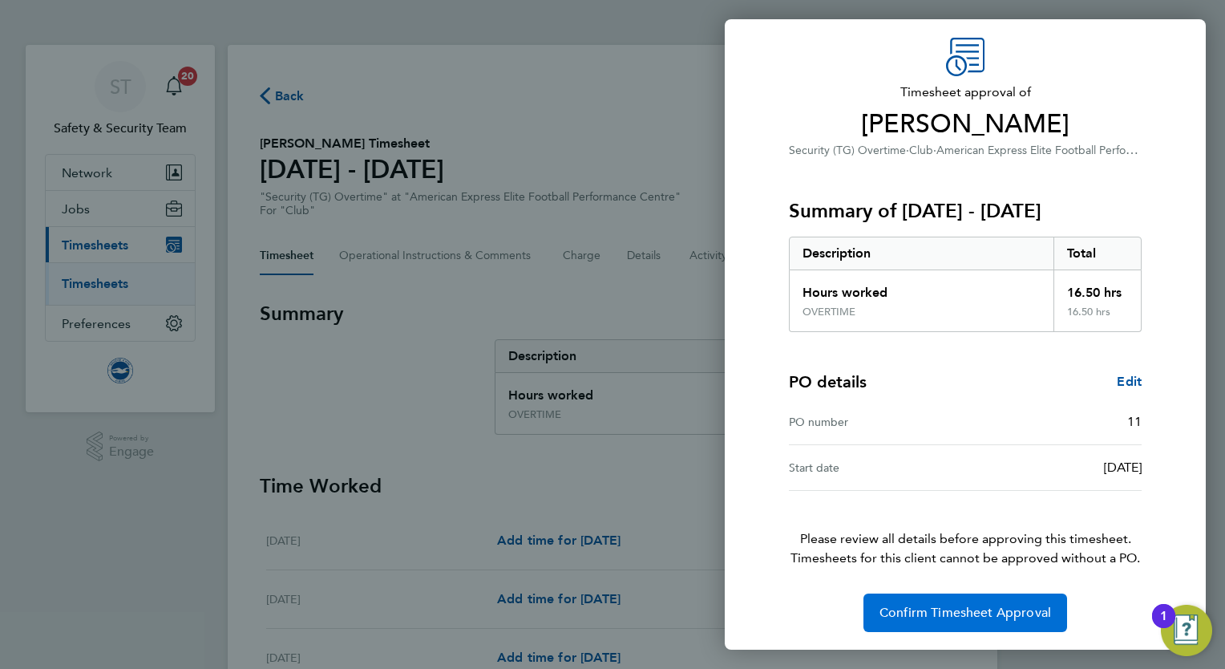
click at [929, 613] on span "Confirm Timesheet Approval" at bounding box center [966, 613] width 172 height 16
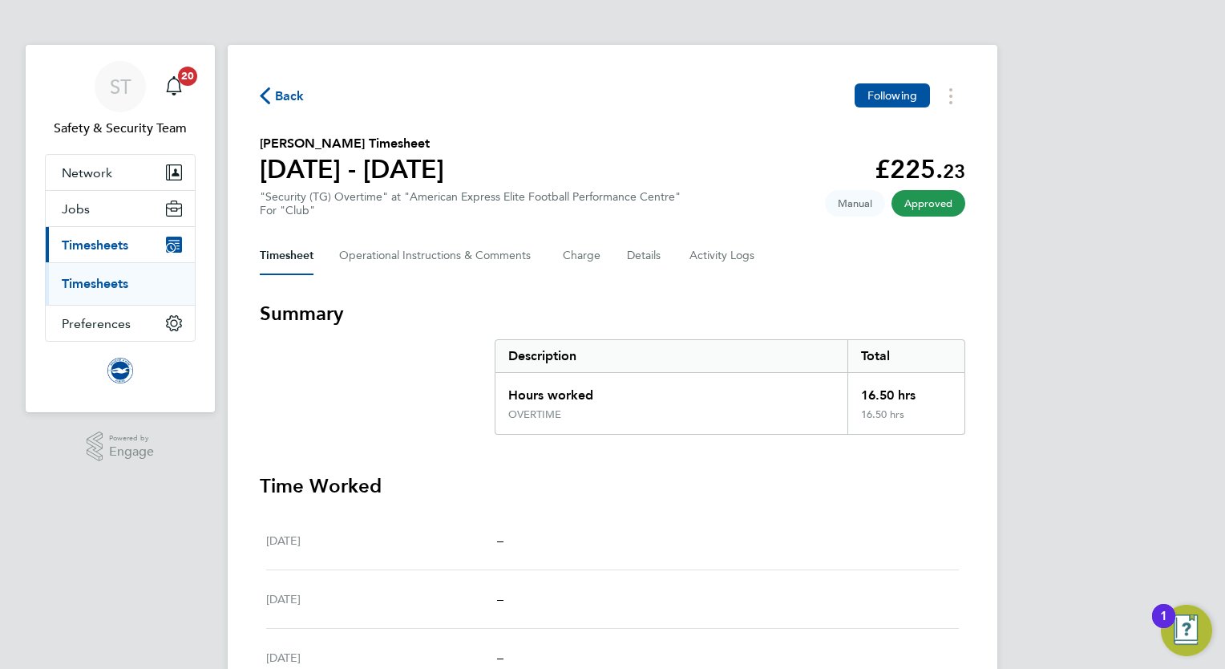
click at [106, 281] on link "Timesheets" at bounding box center [95, 283] width 67 height 15
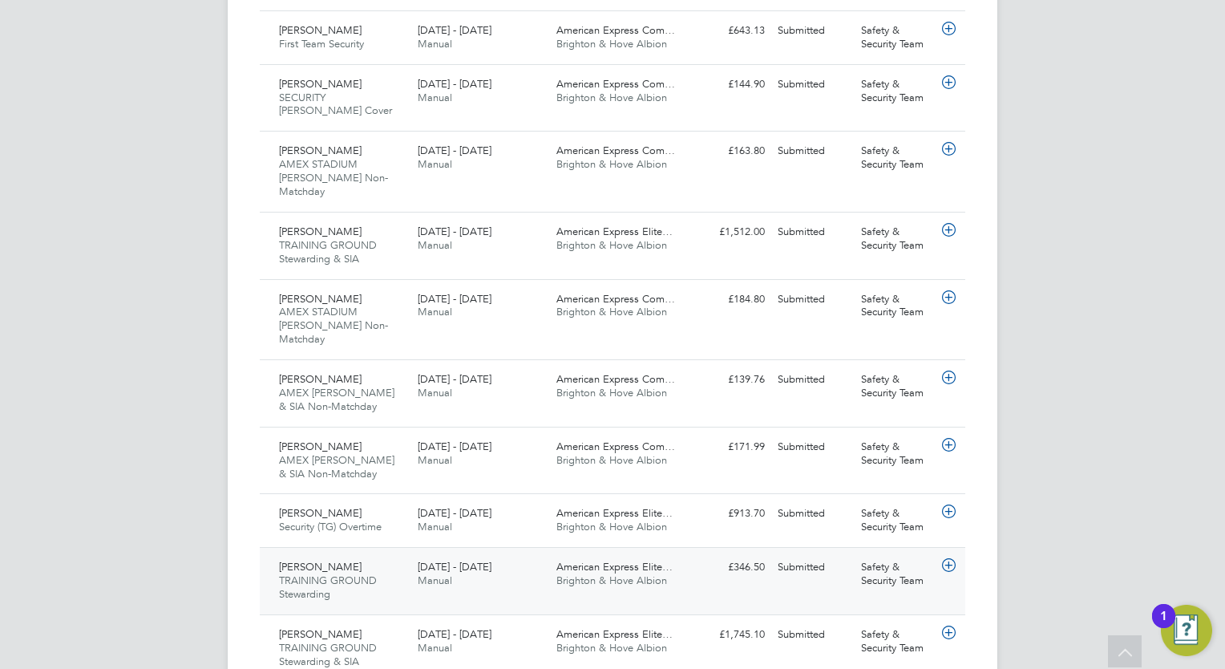
click at [520, 554] on div "1 - 31 Aug 2025 Manual" at bounding box center [480, 574] width 139 height 40
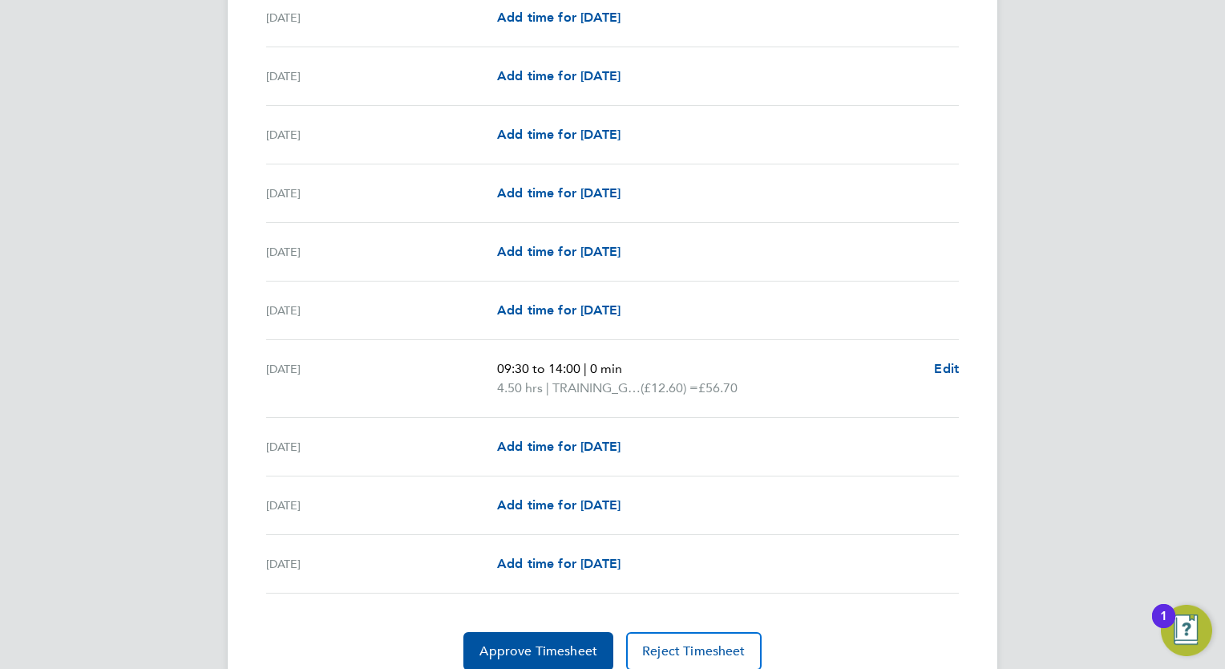
scroll to position [1888, 0]
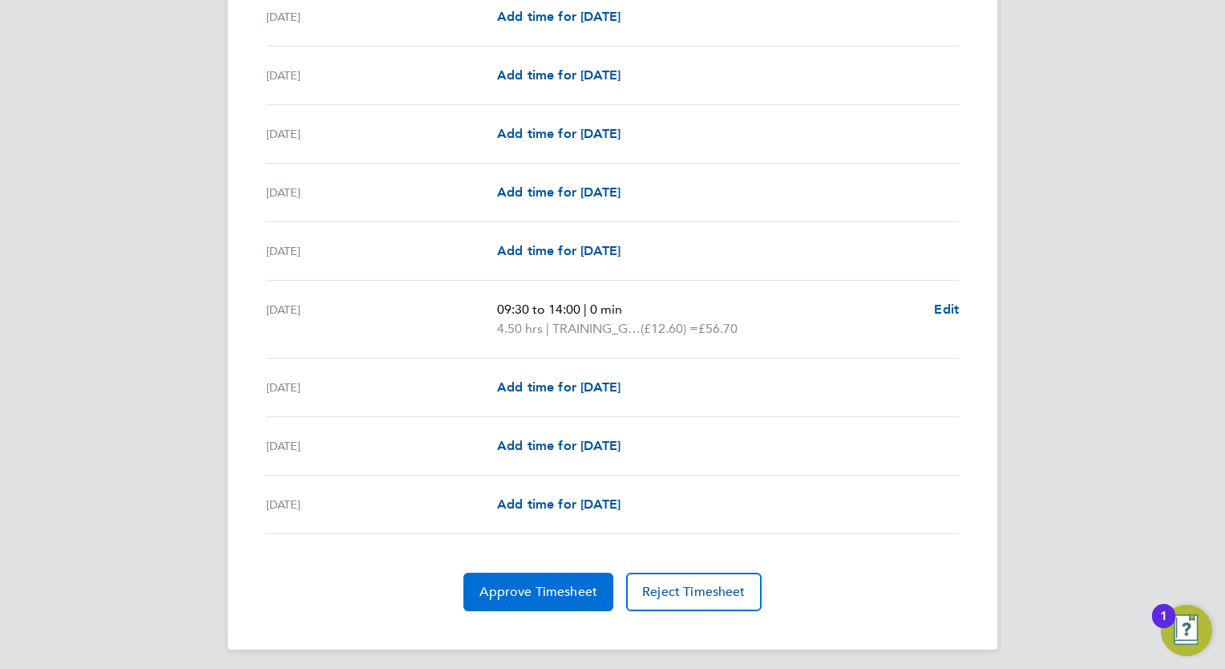
click at [531, 584] on span "Approve Timesheet" at bounding box center [539, 592] width 118 height 16
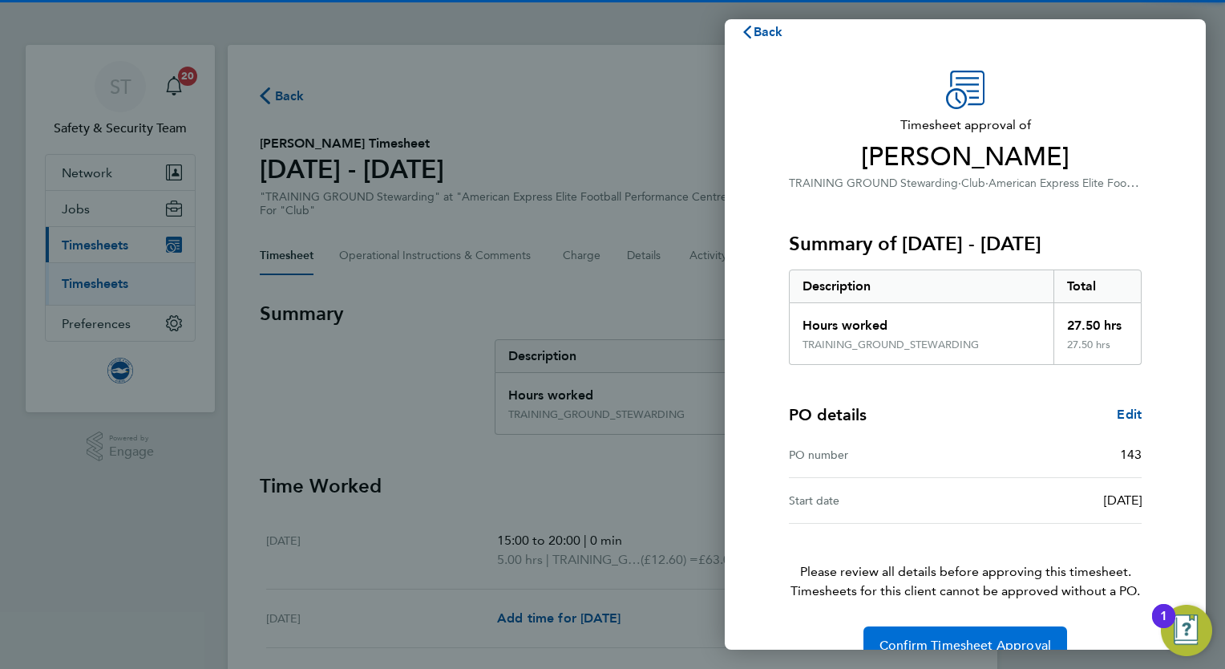
scroll to position [52, 0]
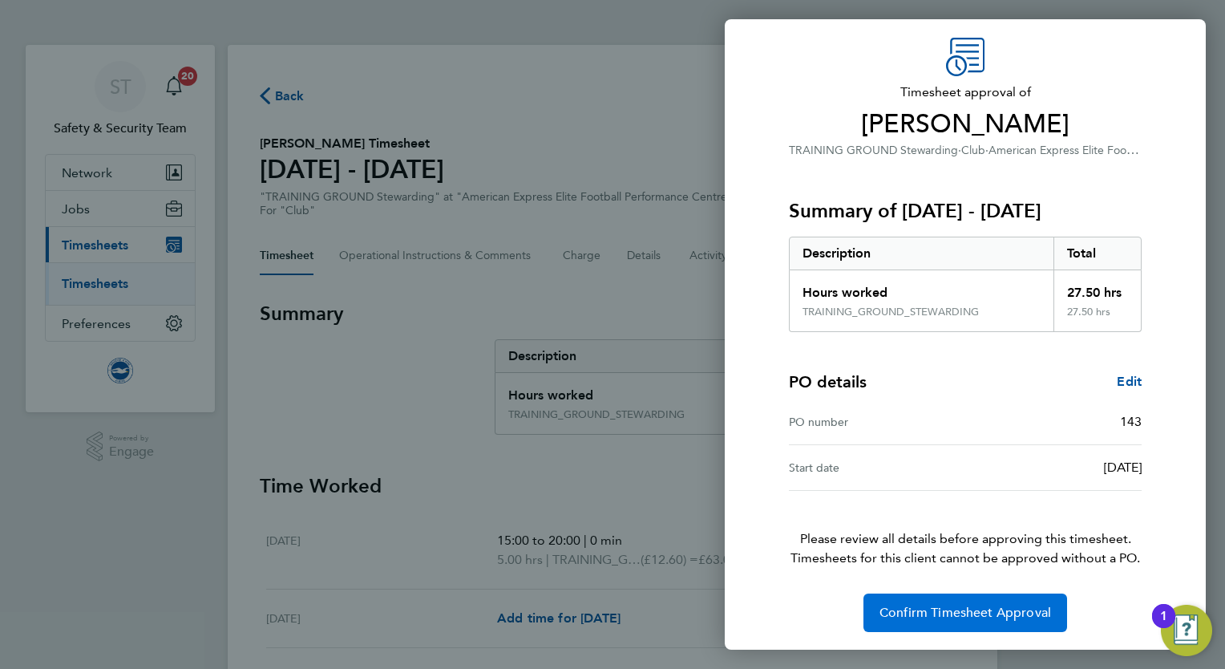
click at [983, 605] on span "Confirm Timesheet Approval" at bounding box center [966, 613] width 172 height 16
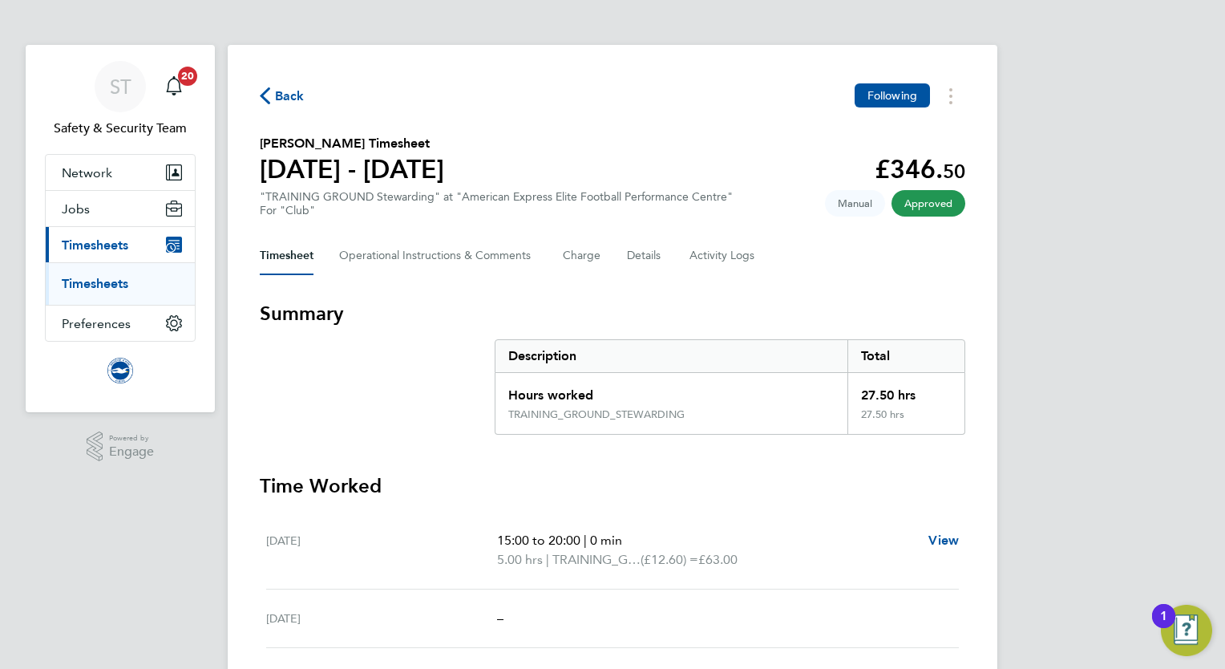
click at [109, 277] on link "Timesheets" at bounding box center [95, 283] width 67 height 15
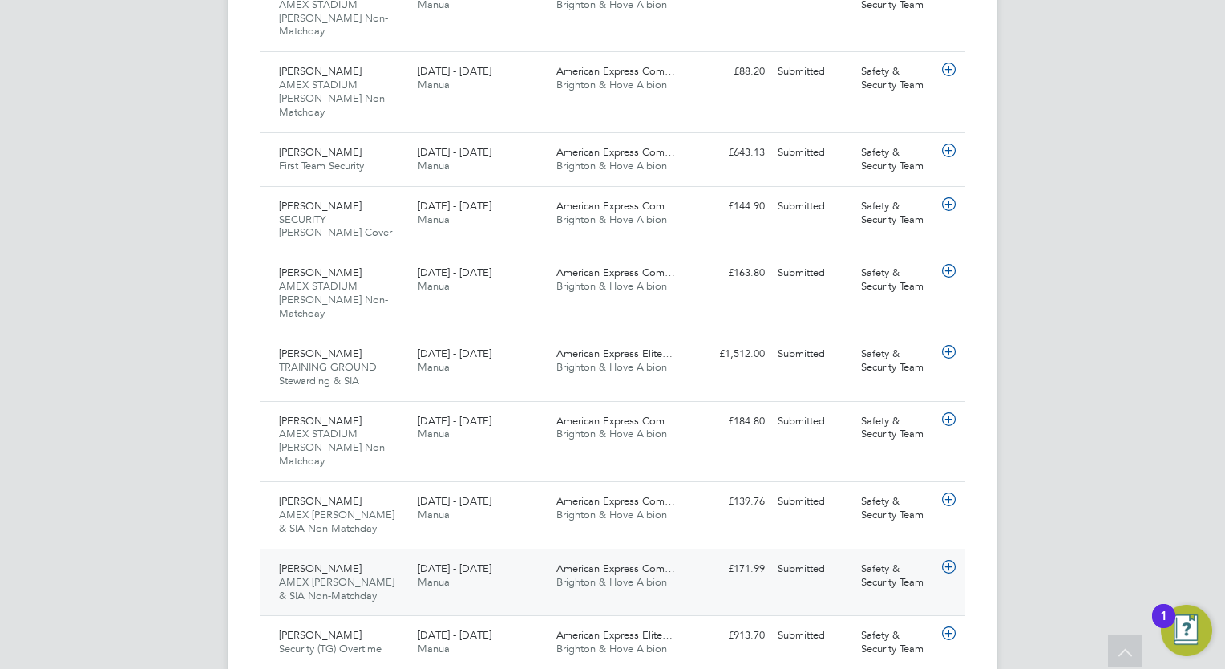
click at [662, 556] on div "American Express Com… Brighton & Hove Albion" at bounding box center [619, 576] width 139 height 40
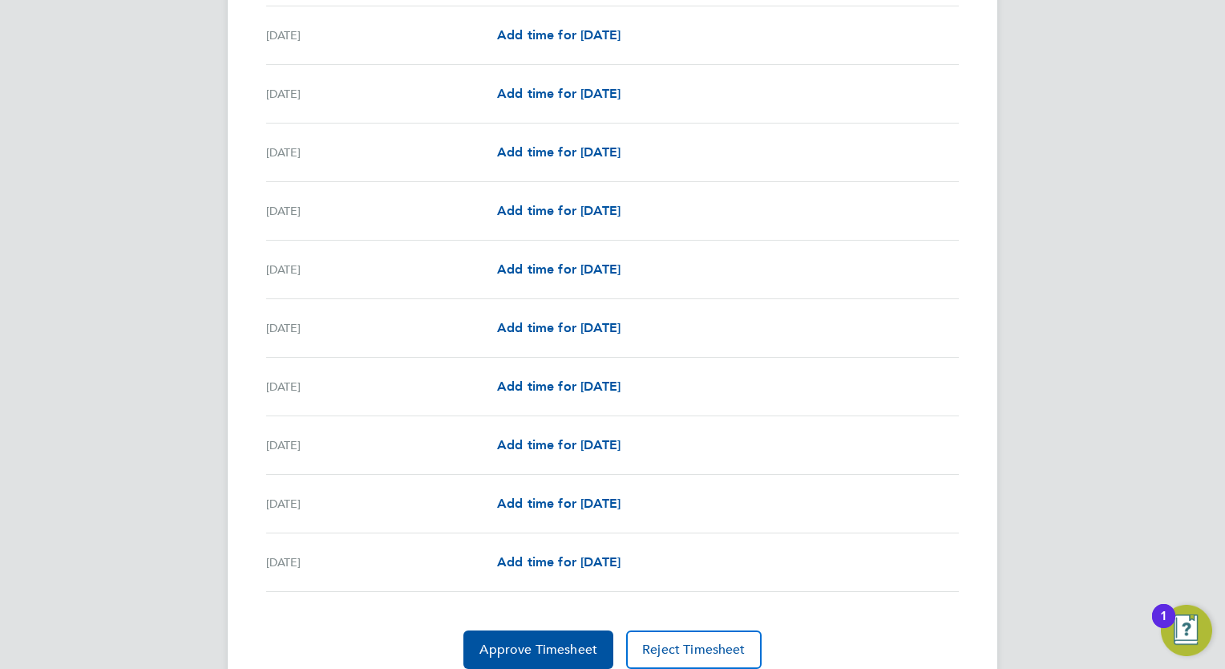
scroll to position [1831, 0]
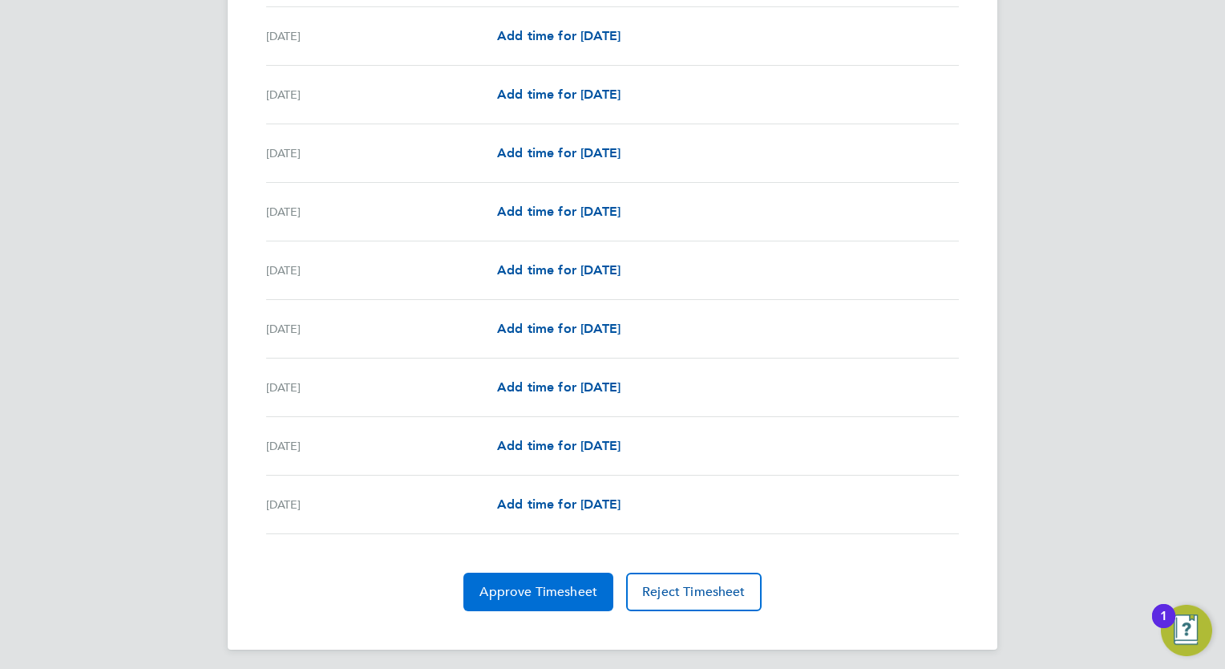
click at [504, 585] on span "Approve Timesheet" at bounding box center [539, 592] width 118 height 16
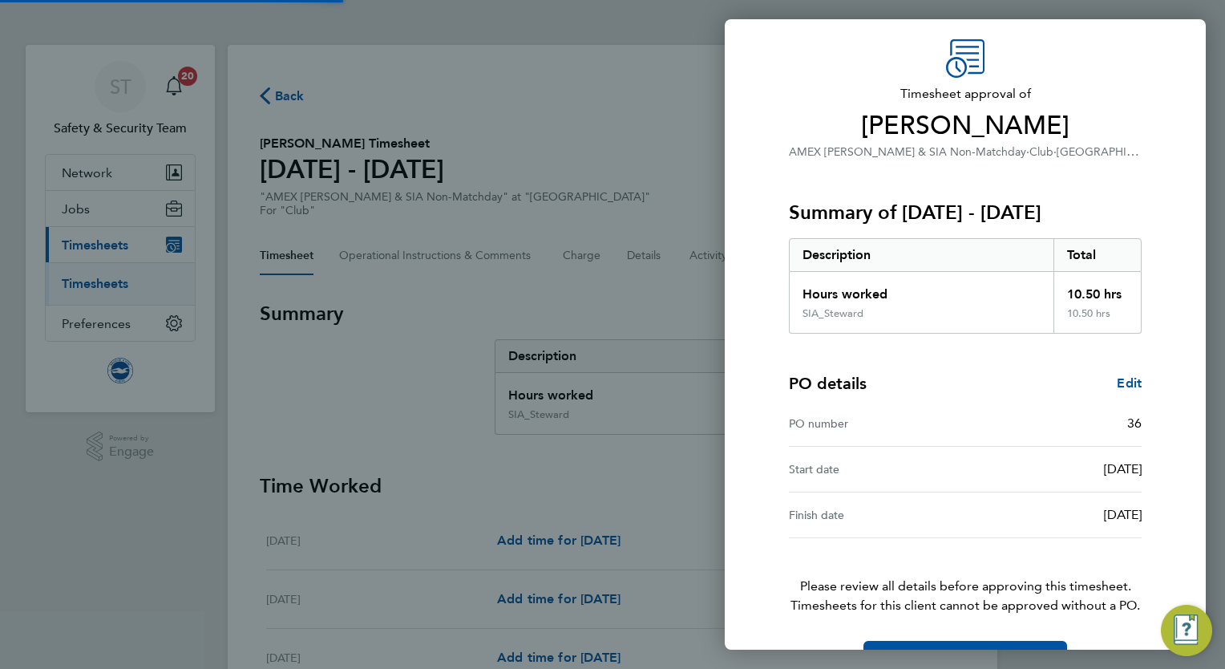
scroll to position [98, 0]
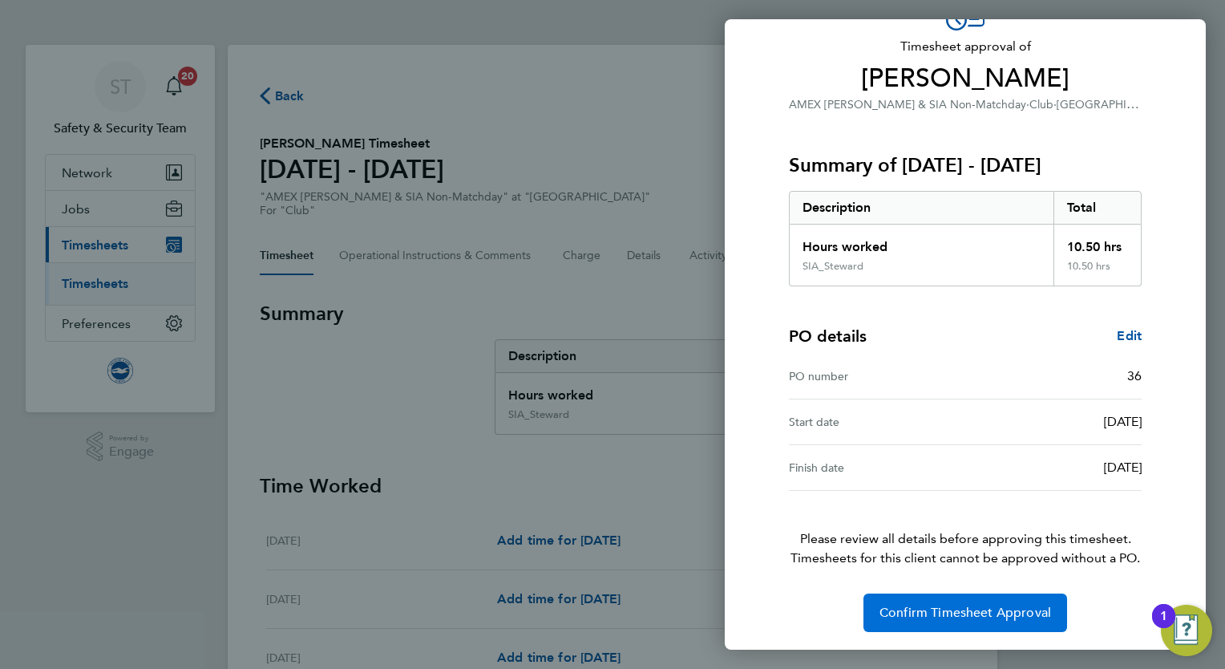
click at [949, 605] on span "Confirm Timesheet Approval" at bounding box center [966, 613] width 172 height 16
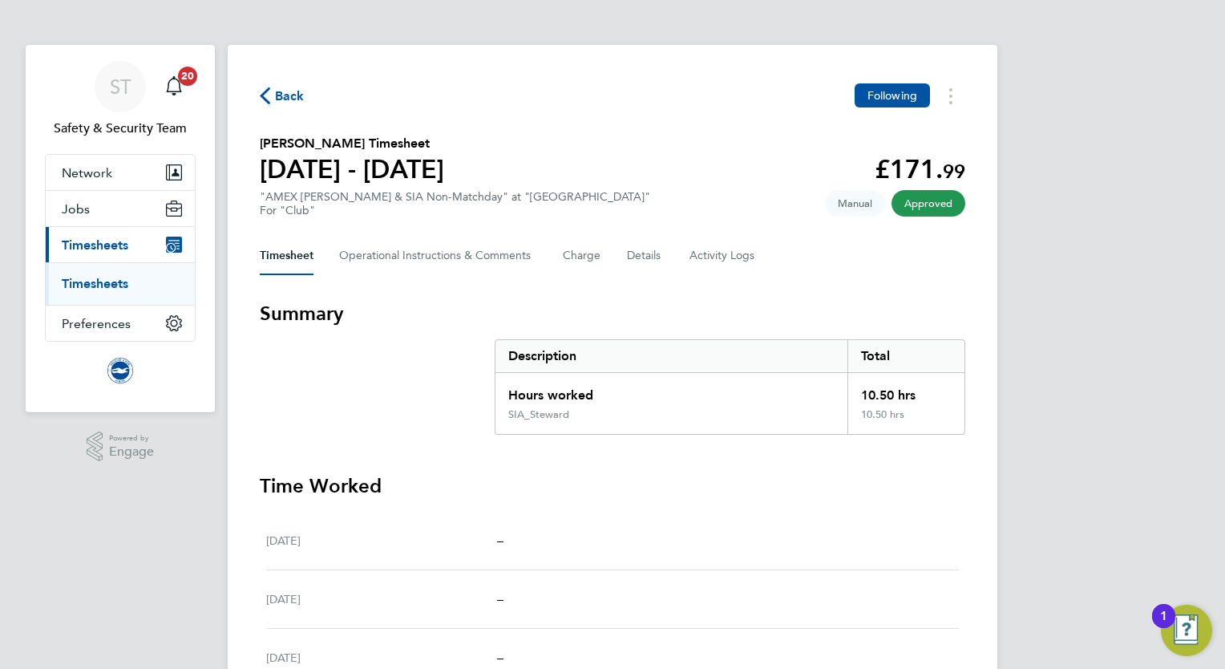
click at [103, 289] on link "Timesheets" at bounding box center [95, 283] width 67 height 15
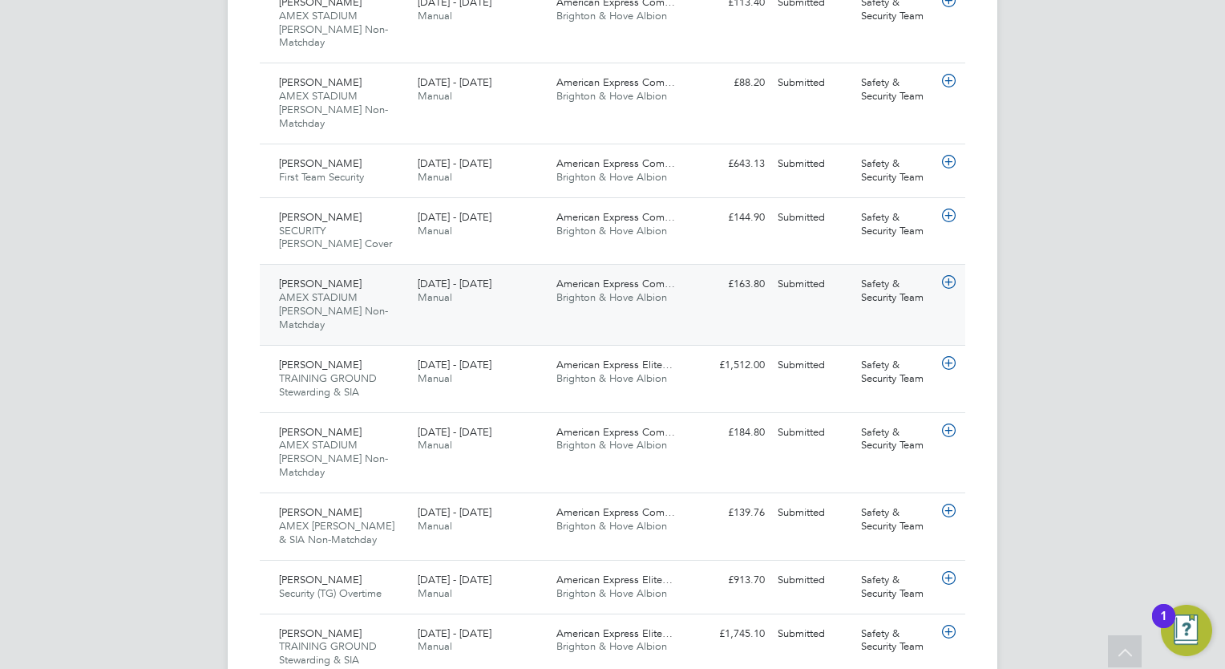
click at [693, 264] on div "Will Bushby AMEX STADIUM Steward Non-Matchday 1 - 31 Aug 2025 1 - 31 Aug 2025 M…" at bounding box center [613, 304] width 706 height 81
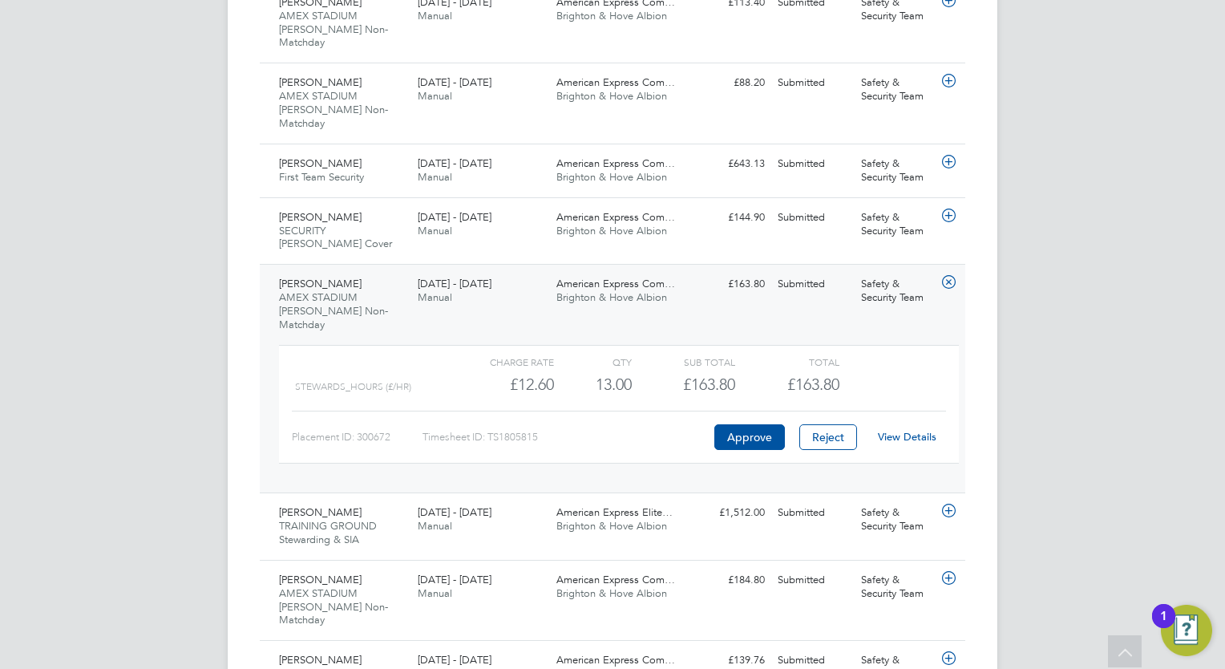
click at [924, 430] on link "View Details" at bounding box center [907, 437] width 59 height 14
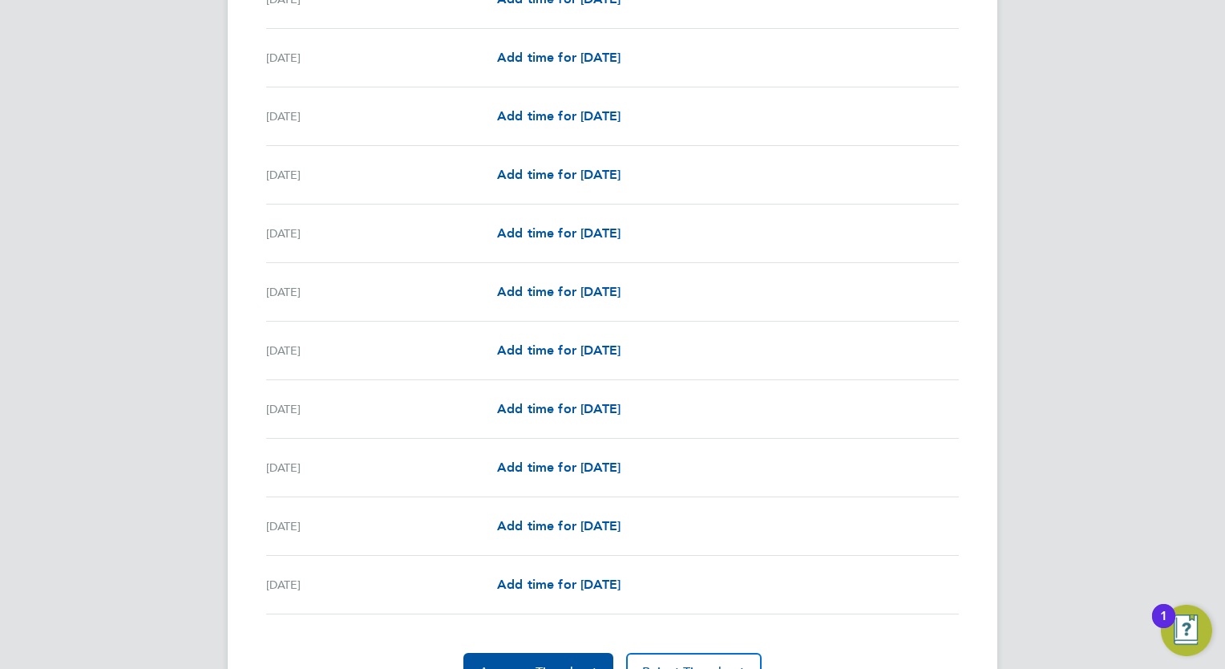
scroll to position [1831, 0]
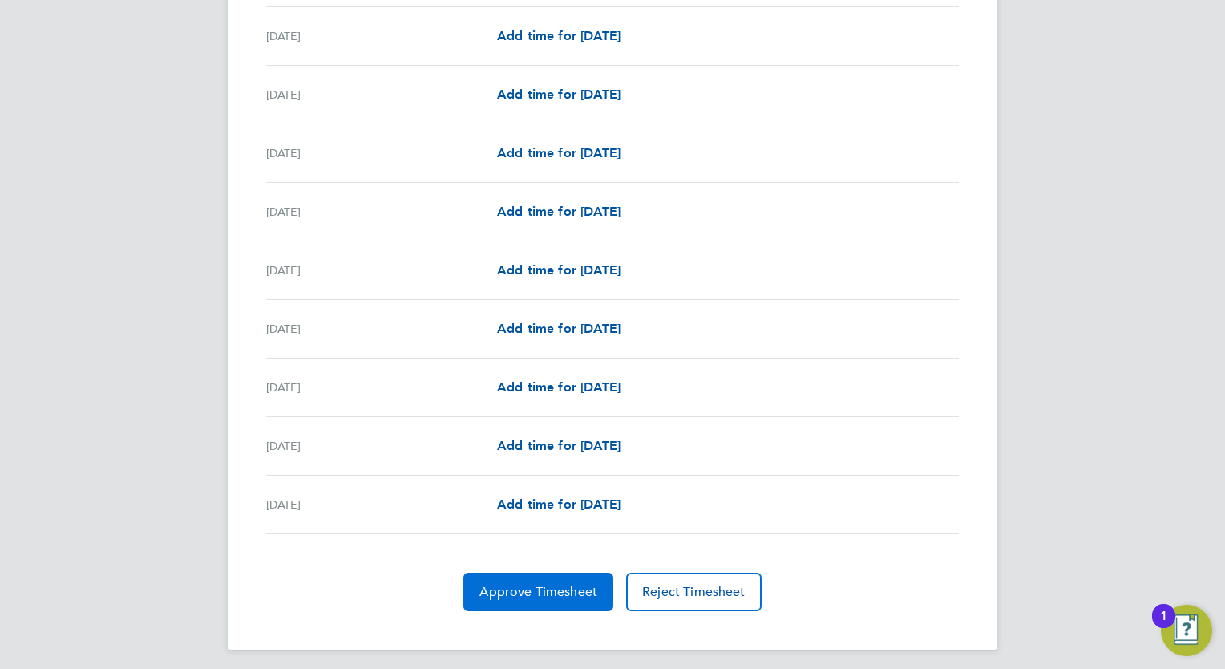
click at [513, 576] on button "Approve Timesheet" at bounding box center [538, 592] width 150 height 38
